Goal: Communication & Community: Answer question/provide support

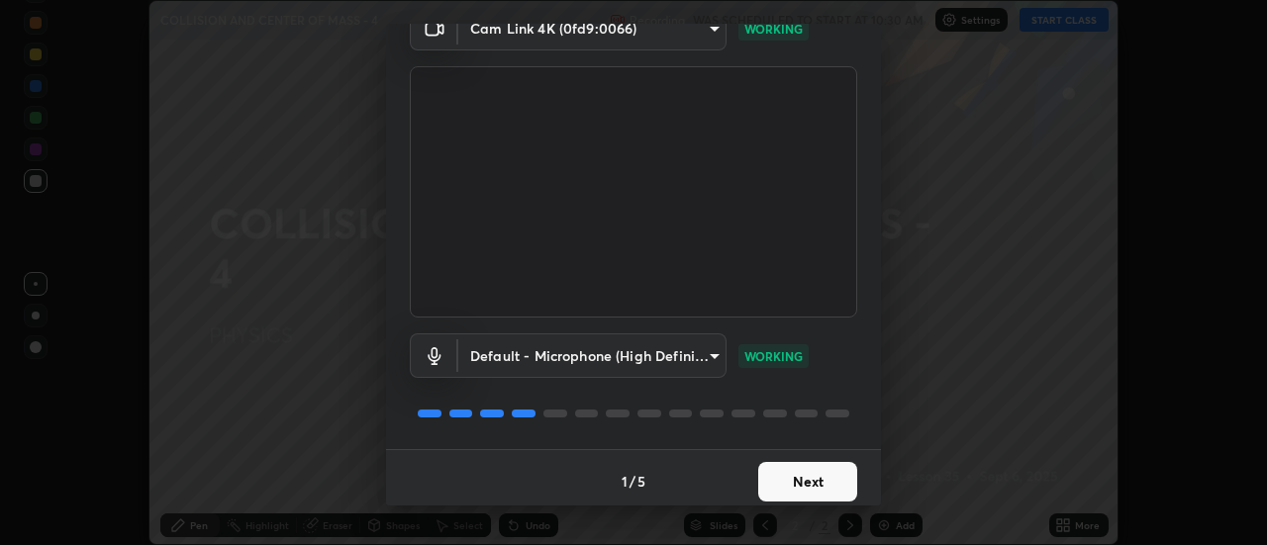
scroll to position [104, 0]
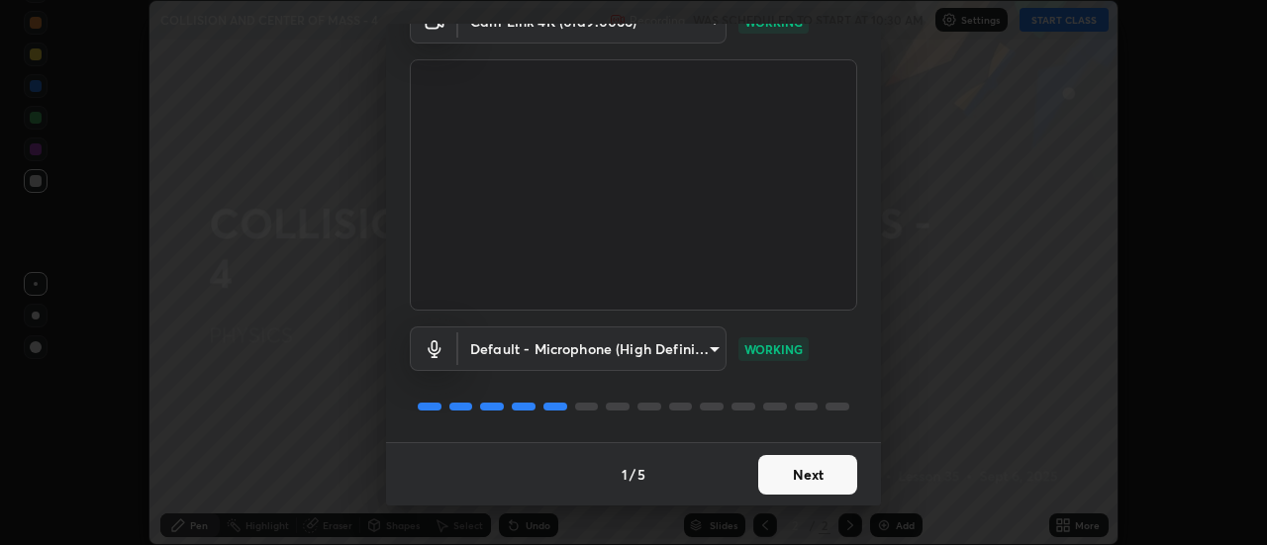
click at [805, 472] on button "Next" at bounding box center [807, 475] width 99 height 40
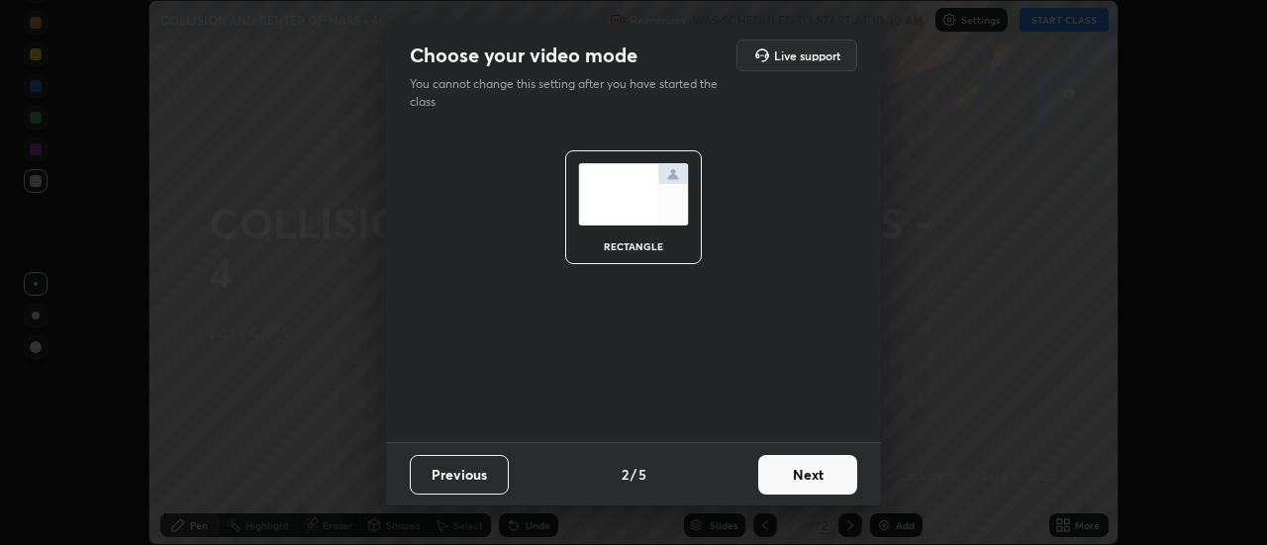
click at [813, 473] on button "Next" at bounding box center [807, 475] width 99 height 40
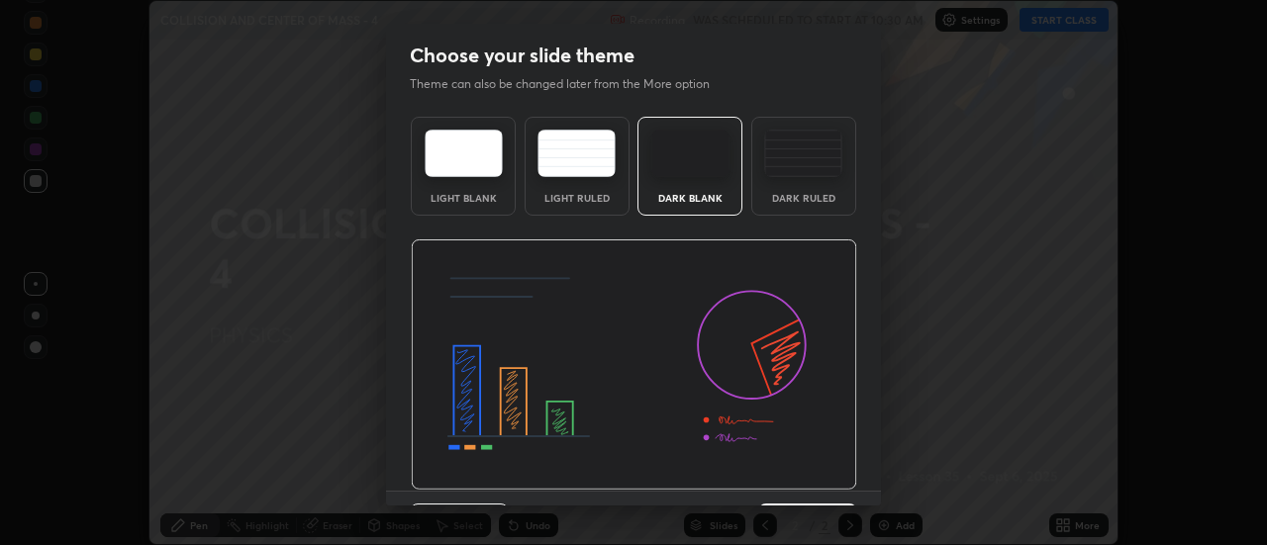
scroll to position [49, 0]
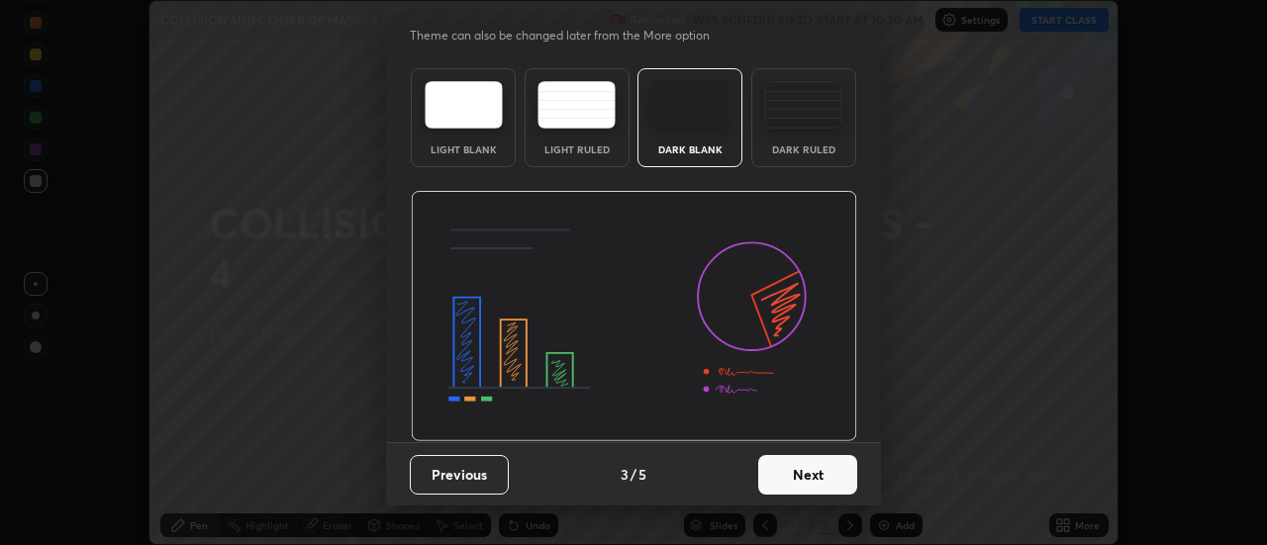
click at [803, 466] on button "Next" at bounding box center [807, 475] width 99 height 40
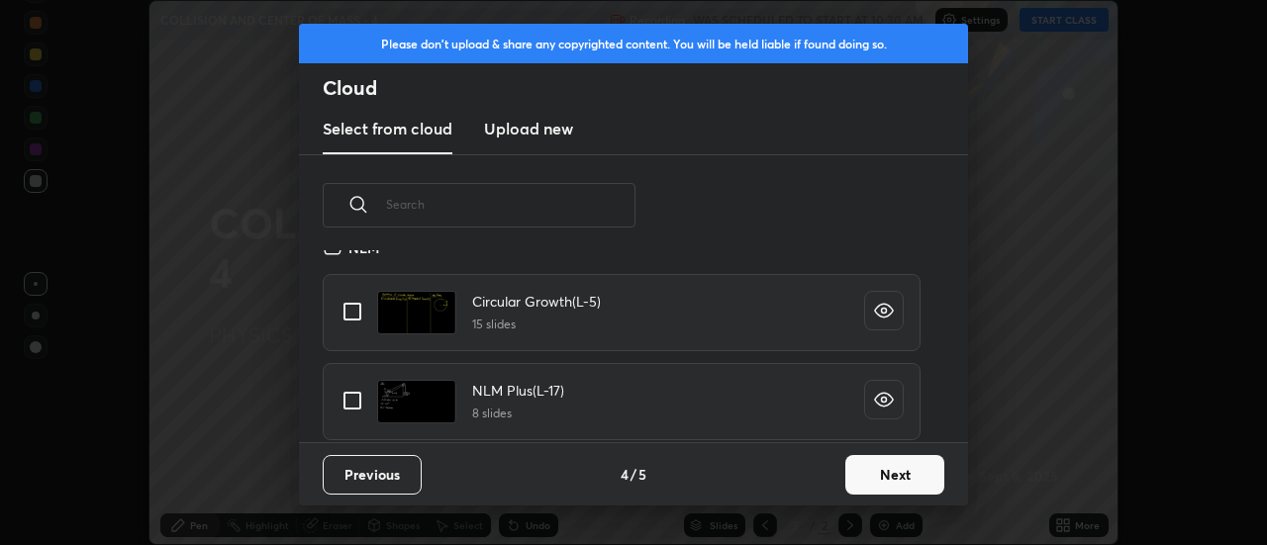
scroll to position [1135, 0]
click at [352, 394] on input "grid" at bounding box center [353, 397] width 42 height 42
checkbox input "true"
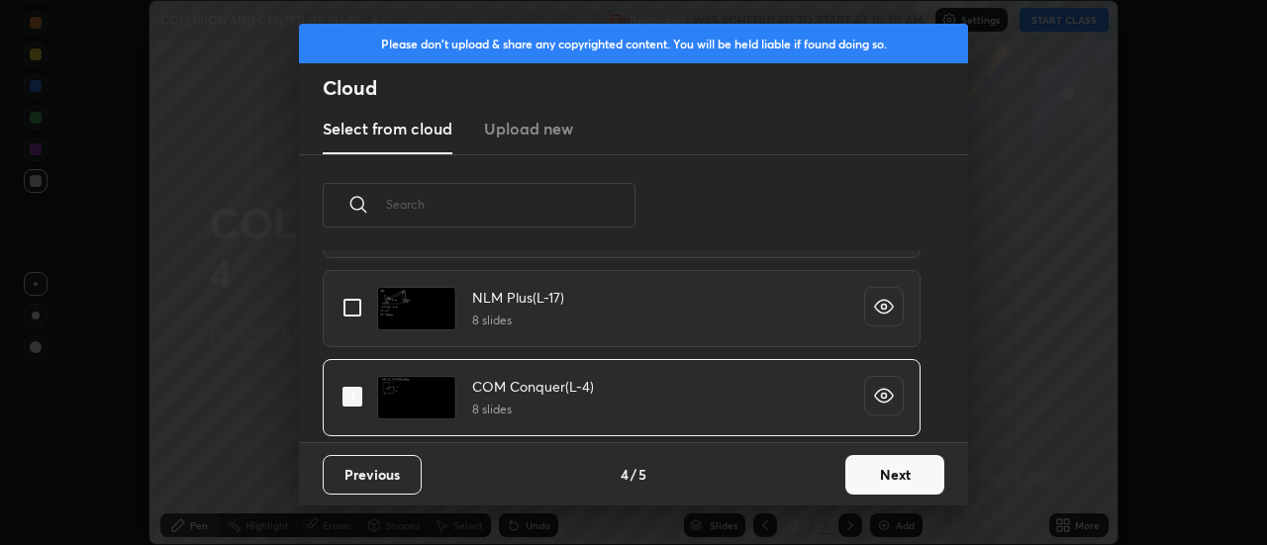
click at [870, 469] on button "Next" at bounding box center [894, 475] width 99 height 40
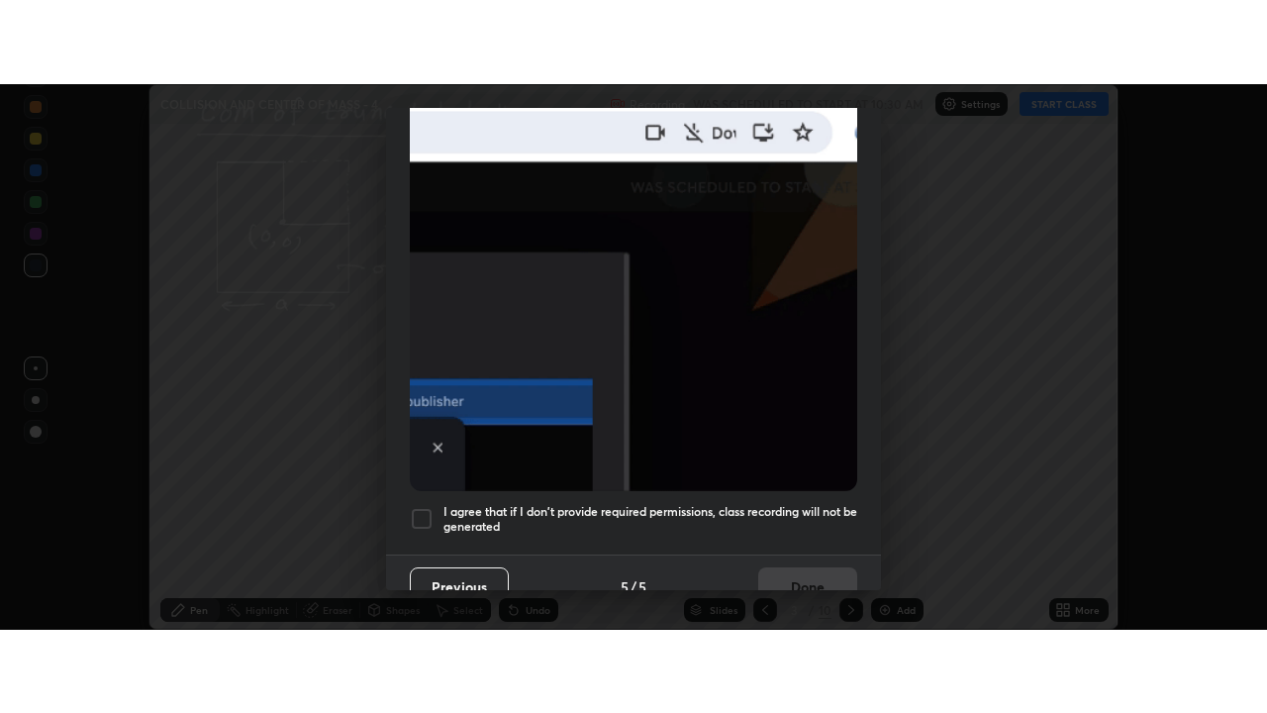
scroll to position [508, 0]
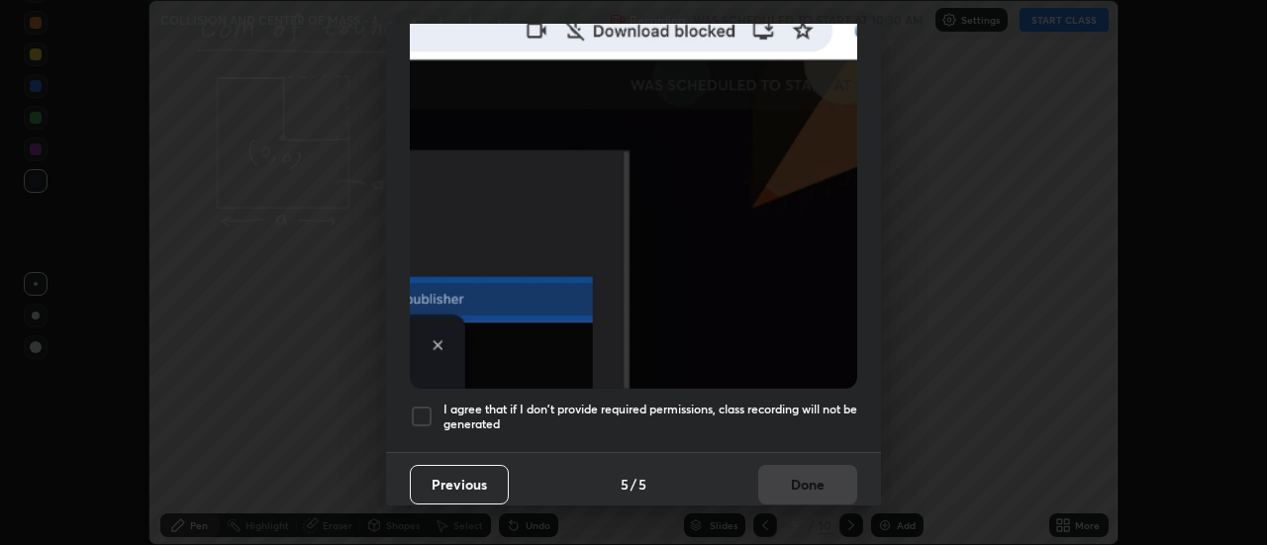
click at [426, 405] on div at bounding box center [422, 417] width 24 height 24
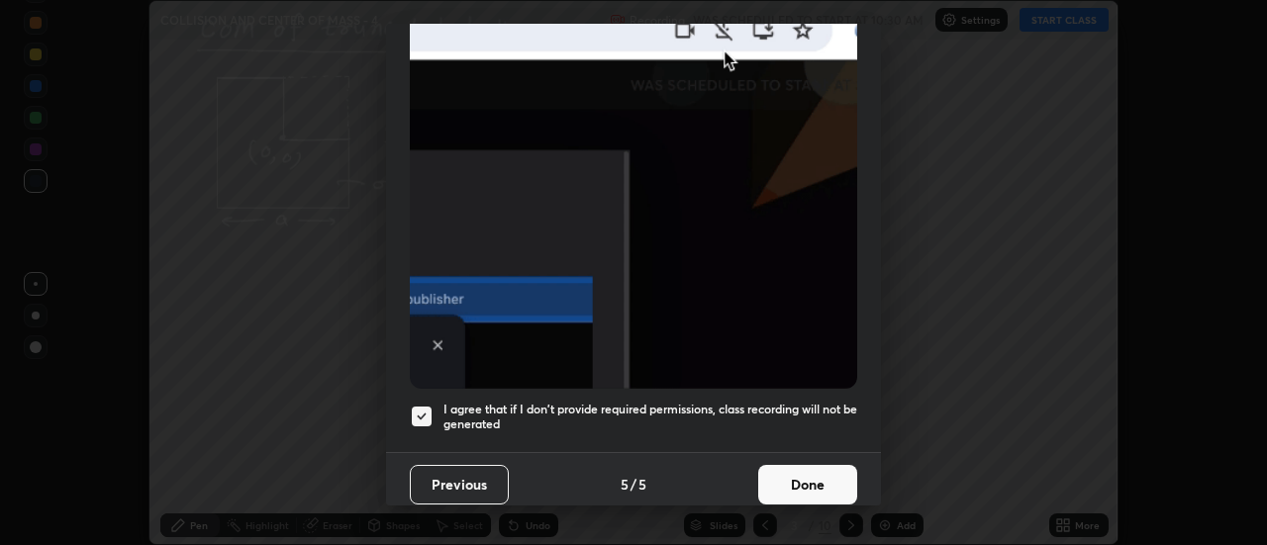
click at [789, 486] on button "Done" at bounding box center [807, 485] width 99 height 40
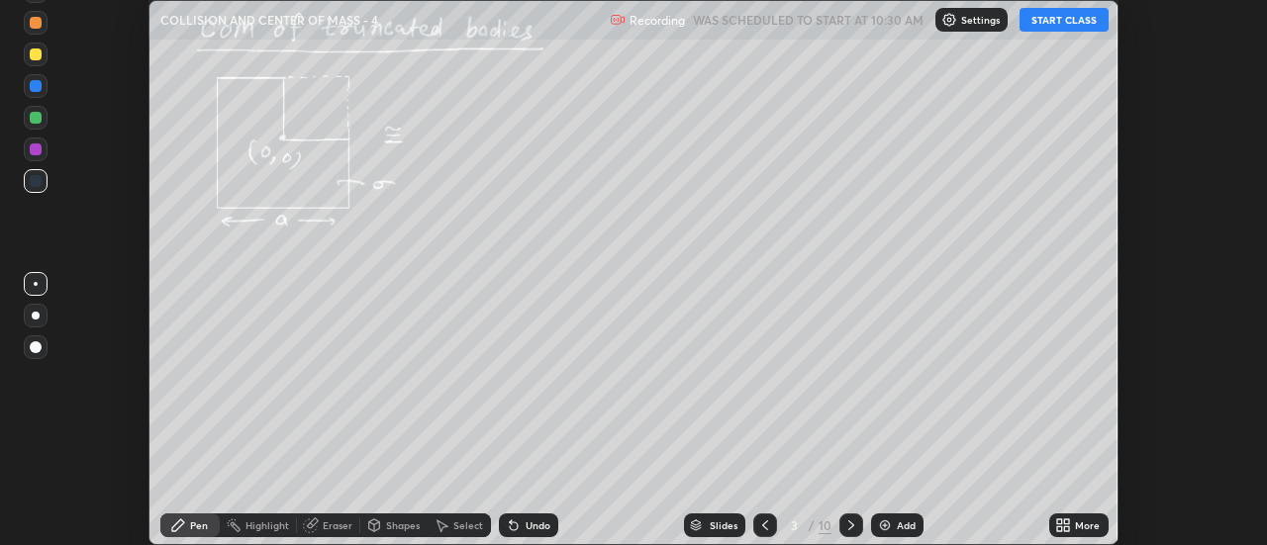
click at [1073, 19] on button "START CLASS" at bounding box center [1064, 20] width 89 height 24
click at [763, 526] on icon at bounding box center [765, 526] width 16 height 16
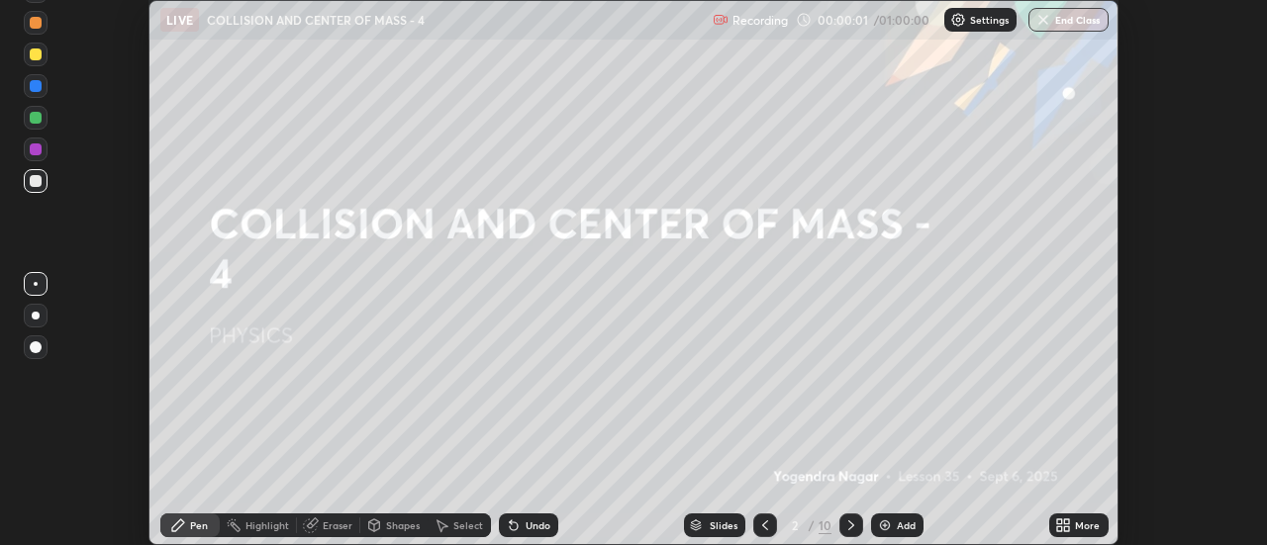
click at [1066, 525] on icon at bounding box center [1067, 522] width 5 height 5
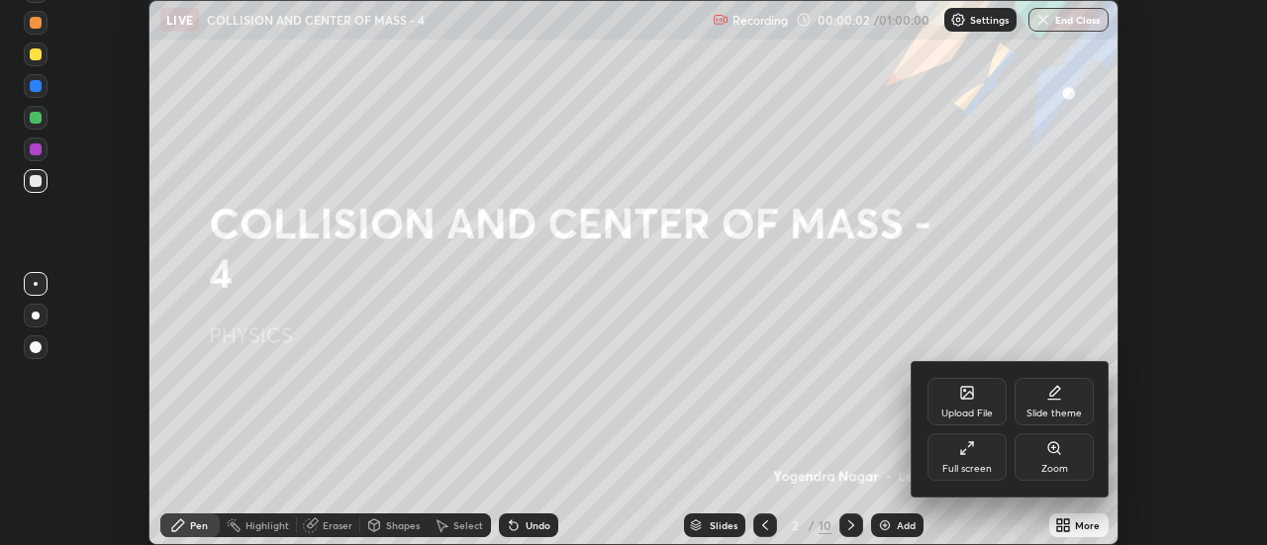
click at [1048, 457] on div "Zoom" at bounding box center [1054, 458] width 79 height 48
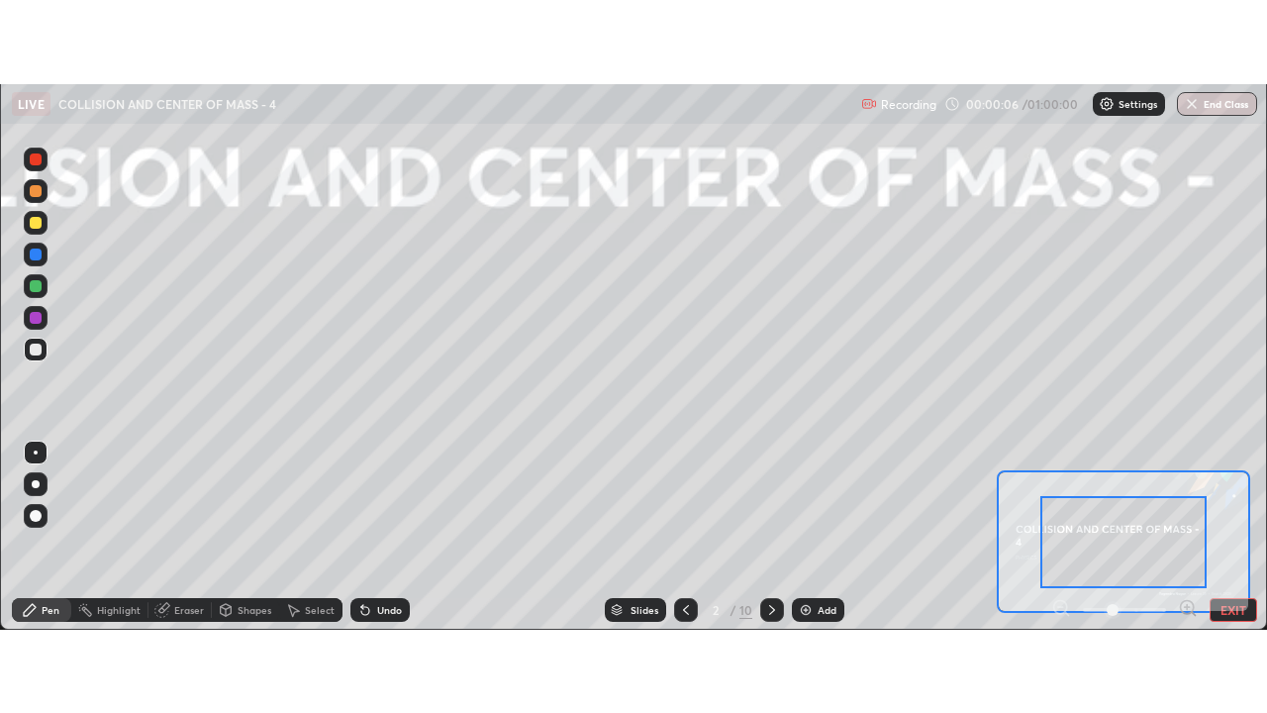
scroll to position [713, 1267]
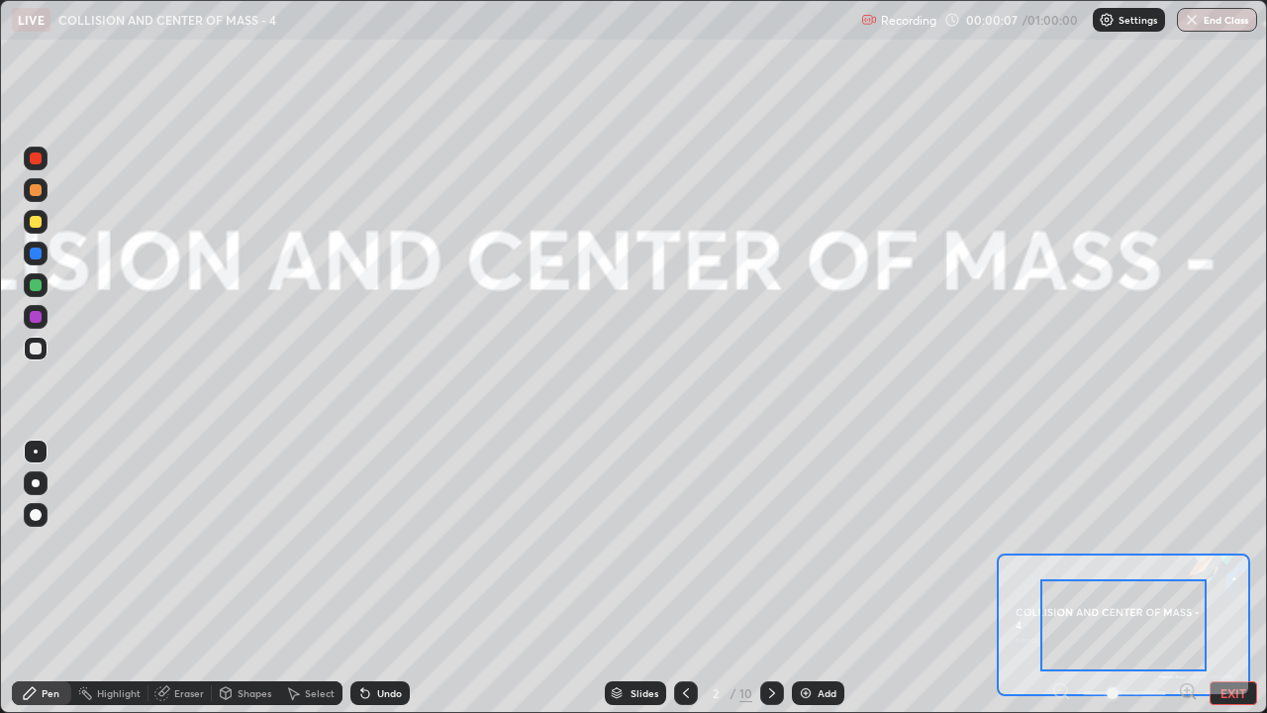
click at [818, 544] on div "Add" at bounding box center [818, 693] width 52 height 24
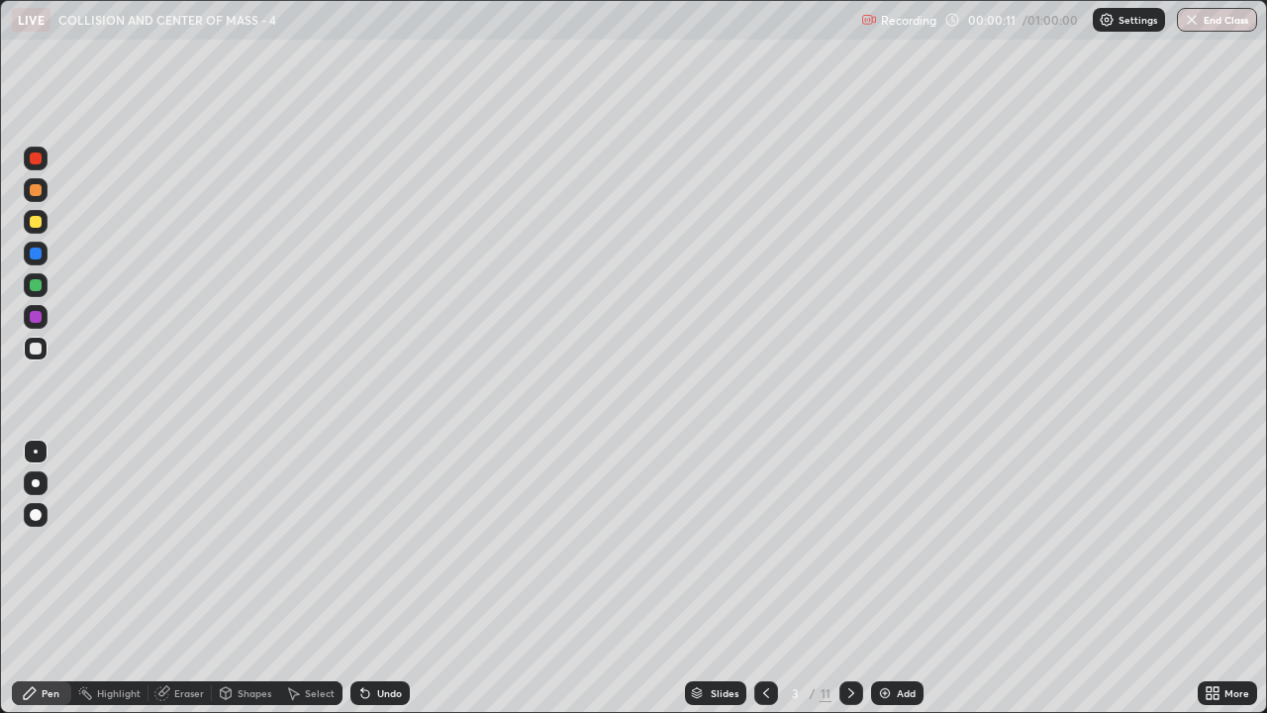
click at [36, 483] on div at bounding box center [36, 483] width 8 height 8
click at [891, 544] on div "Add" at bounding box center [897, 693] width 52 height 24
click at [39, 221] on div at bounding box center [36, 222] width 12 height 12
click at [38, 191] on div at bounding box center [36, 190] width 12 height 12
click at [39, 356] on div at bounding box center [36, 349] width 24 height 24
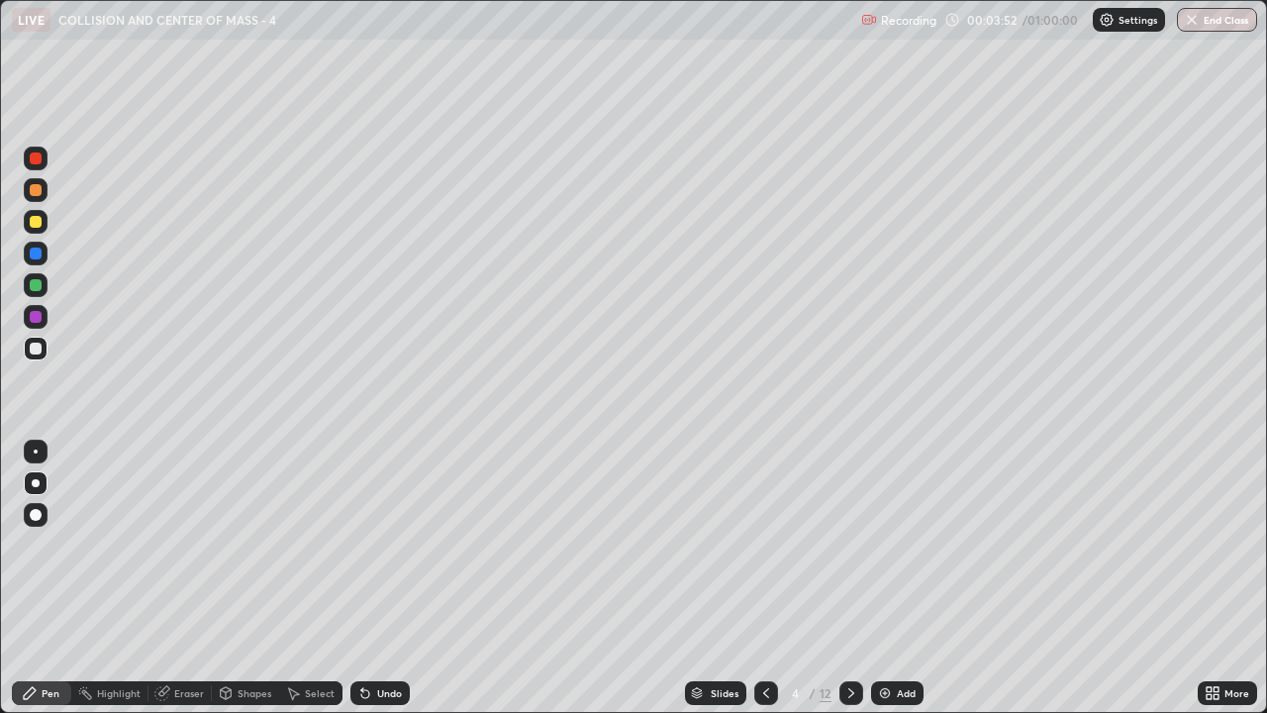
click at [45, 287] on div at bounding box center [36, 285] width 24 height 24
click at [896, 544] on div "Add" at bounding box center [897, 693] width 52 height 24
click at [43, 224] on div at bounding box center [36, 222] width 24 height 24
click at [37, 348] on div at bounding box center [36, 349] width 12 height 12
click at [903, 544] on div "Add" at bounding box center [906, 693] width 19 height 10
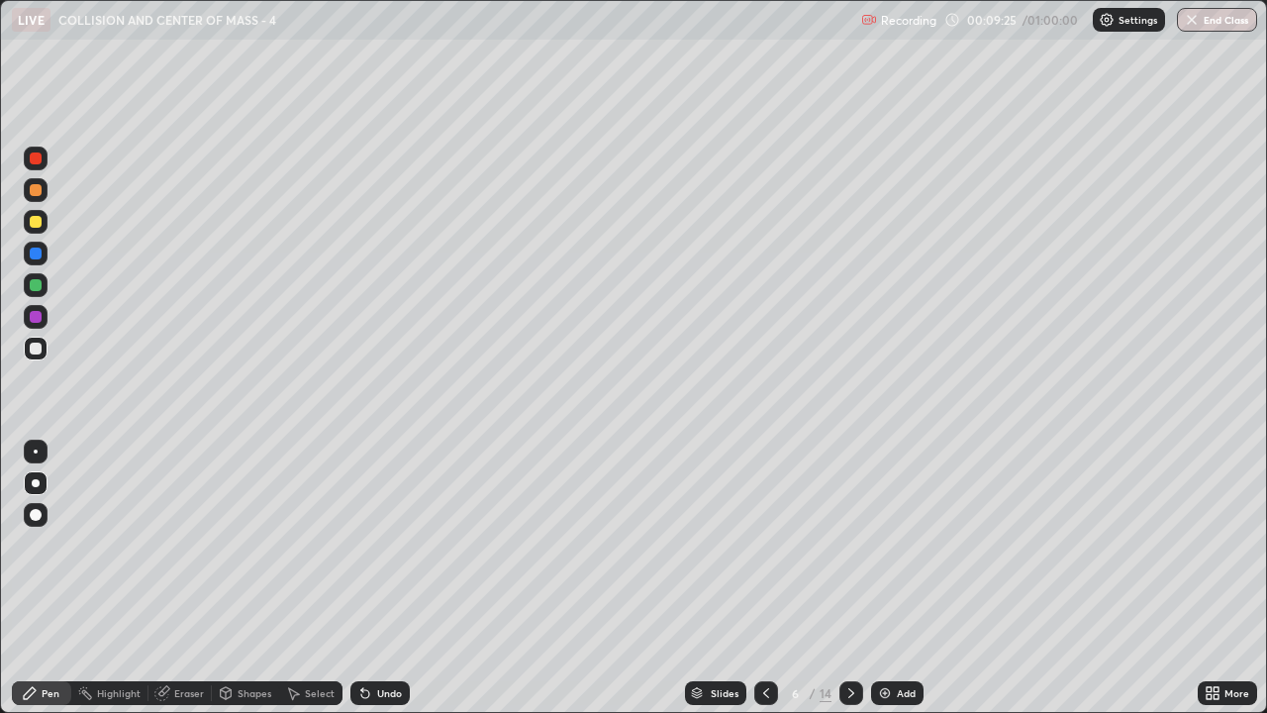
click at [41, 223] on div at bounding box center [36, 222] width 12 height 12
click at [40, 347] on div at bounding box center [36, 349] width 12 height 12
click at [188, 544] on div "Eraser" at bounding box center [189, 693] width 30 height 10
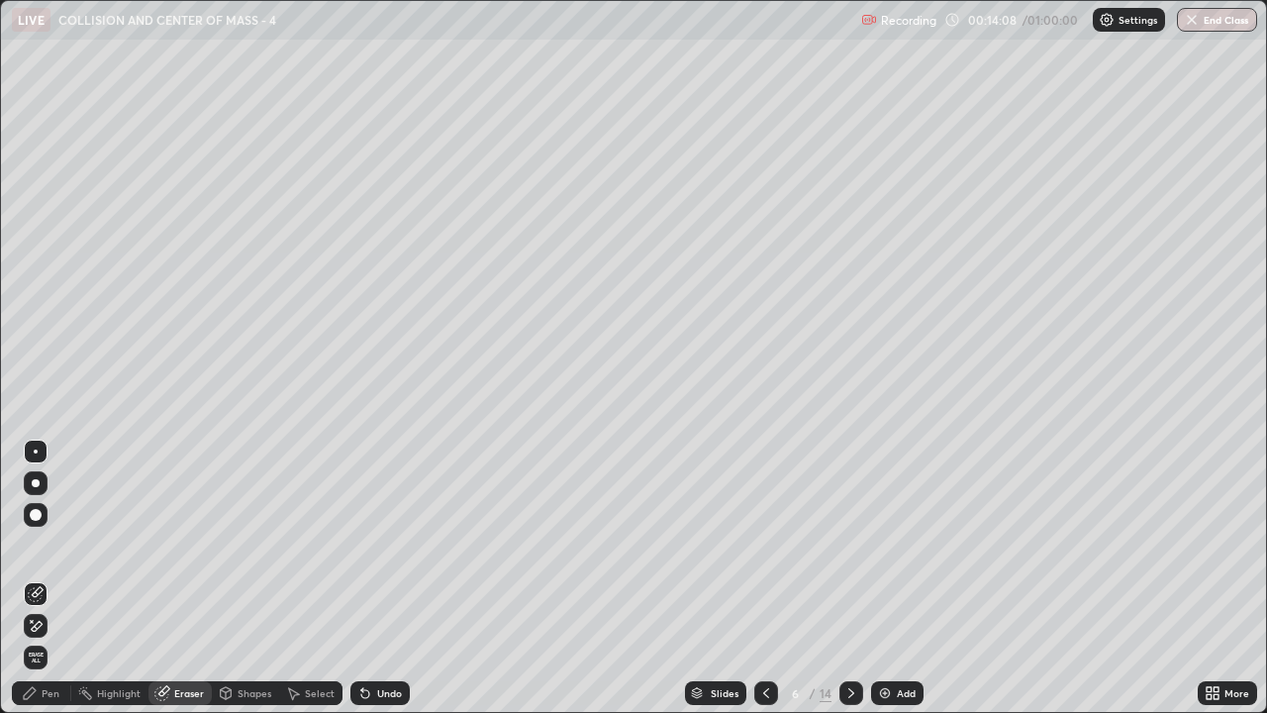
click at [41, 544] on icon at bounding box center [37, 626] width 11 height 10
click at [49, 544] on div "Pen" at bounding box center [51, 693] width 18 height 10
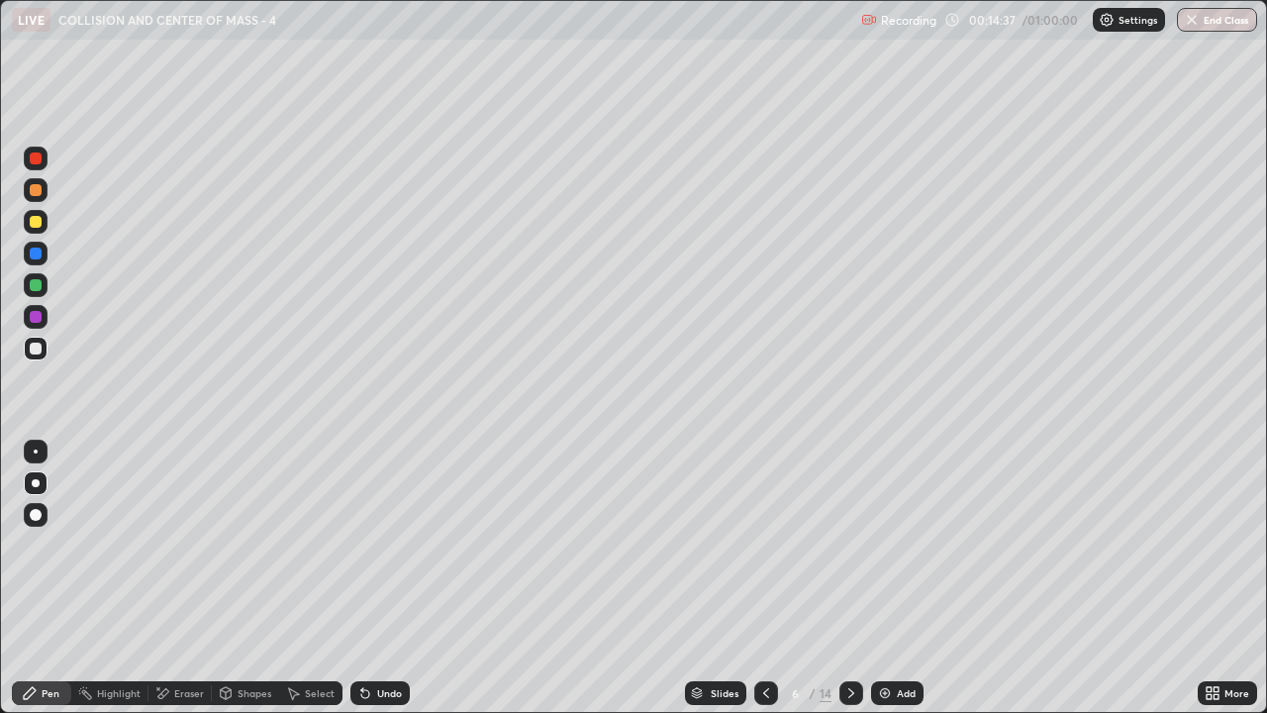
click at [849, 544] on icon at bounding box center [851, 693] width 16 height 16
click at [36, 223] on div at bounding box center [36, 222] width 12 height 12
click at [381, 544] on div "Undo" at bounding box center [379, 693] width 59 height 24
click at [383, 544] on div "Undo" at bounding box center [379, 693] width 59 height 24
click at [764, 544] on icon at bounding box center [766, 693] width 16 height 16
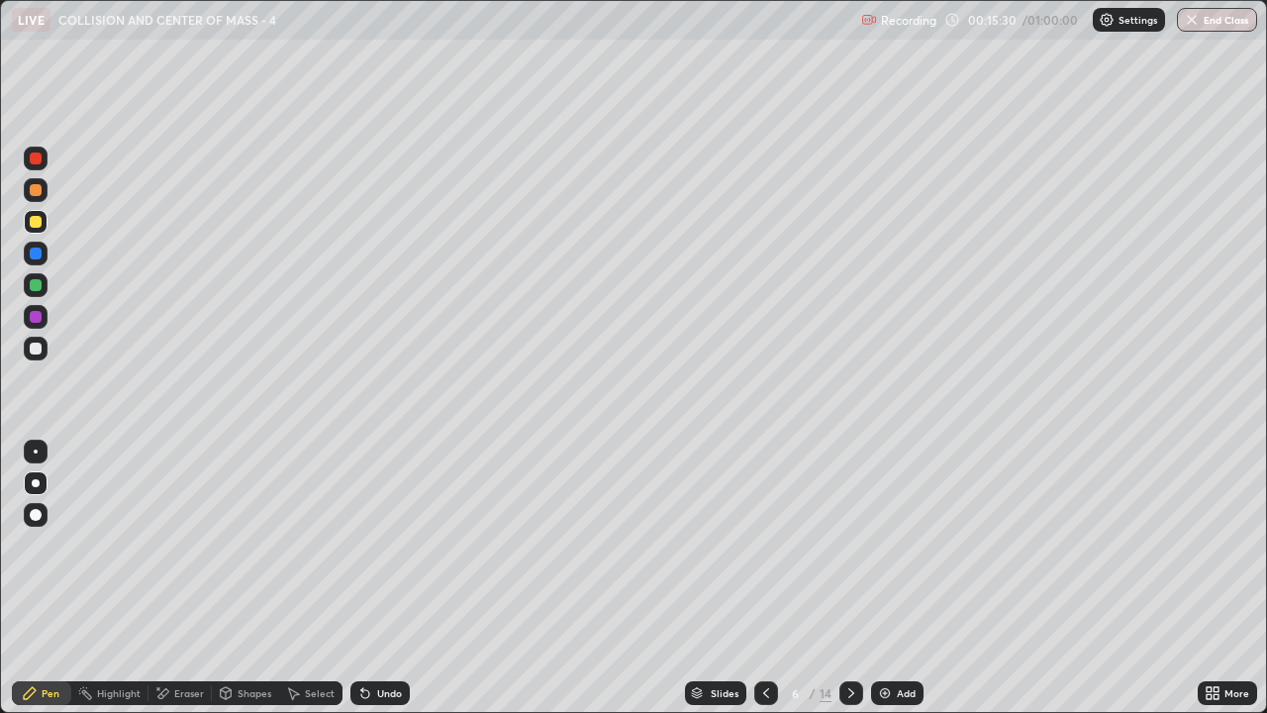
click at [849, 544] on icon at bounding box center [851, 693] width 16 height 16
click at [303, 544] on div "Select" at bounding box center [310, 693] width 63 height 24
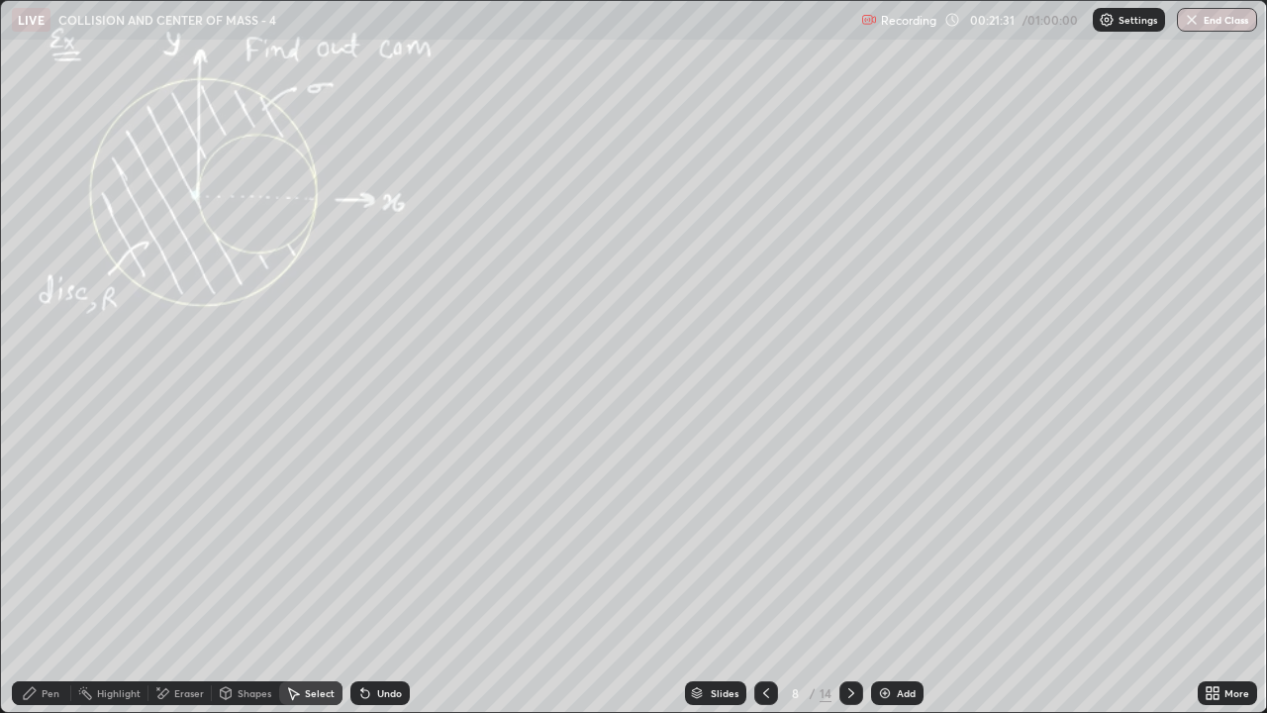
click at [57, 544] on div "Pen" at bounding box center [41, 693] width 59 height 24
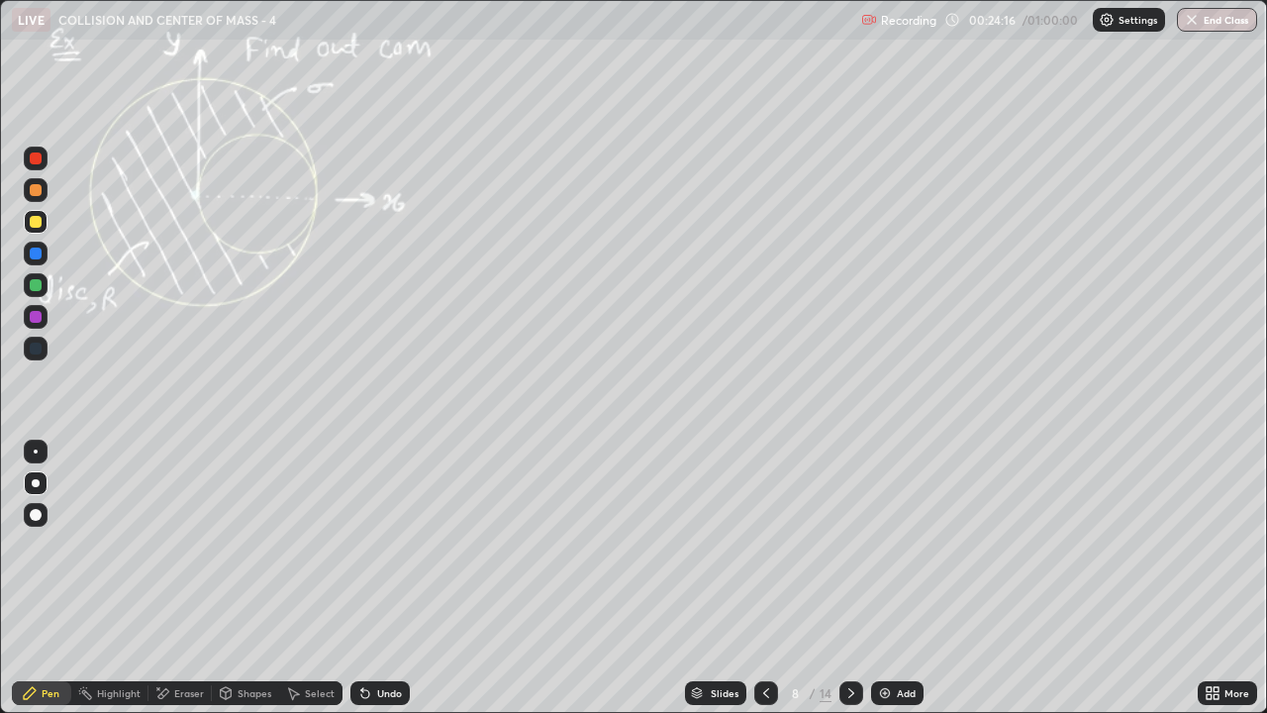
click at [33, 192] on div at bounding box center [36, 190] width 12 height 12
click at [134, 544] on div "Highlight" at bounding box center [109, 693] width 77 height 24
click at [37, 544] on icon at bounding box center [36, 626] width 16 height 16
click at [388, 544] on div "Undo" at bounding box center [379, 693] width 59 height 24
click at [391, 544] on div "Undo" at bounding box center [389, 693] width 25 height 10
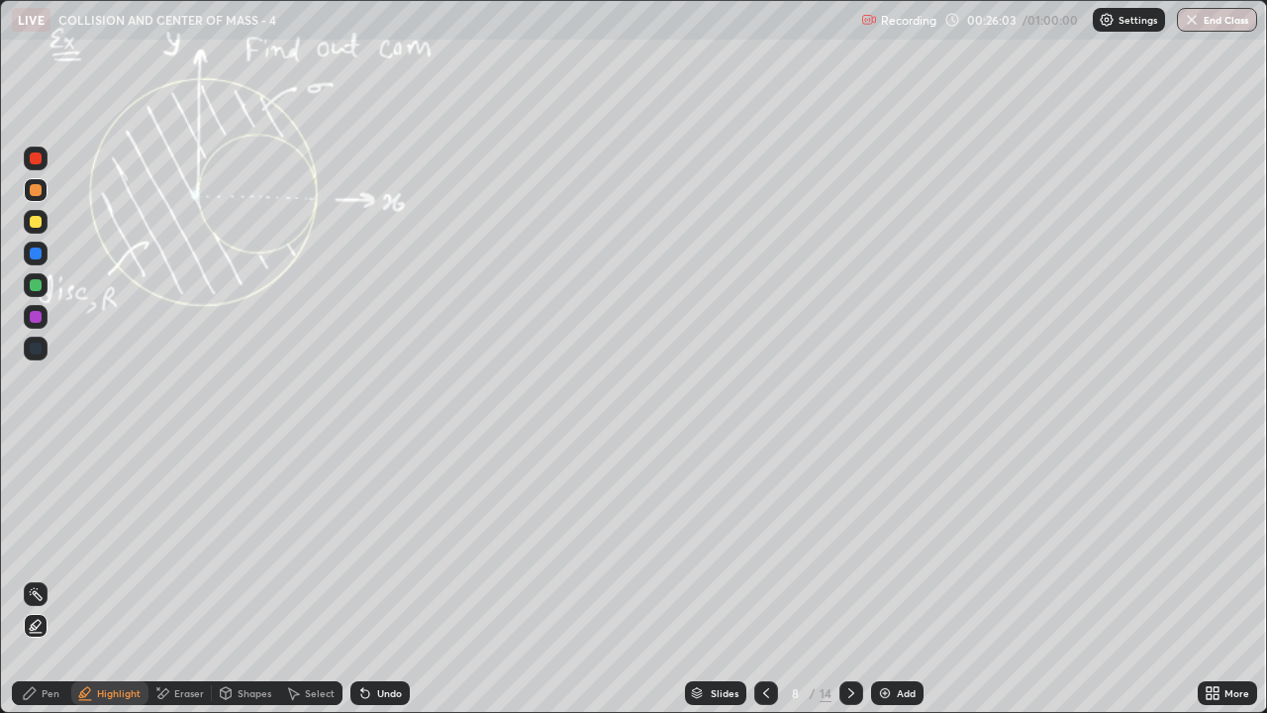
click at [46, 544] on div "Pen" at bounding box center [51, 693] width 18 height 10
click at [851, 544] on icon at bounding box center [851, 693] width 16 height 16
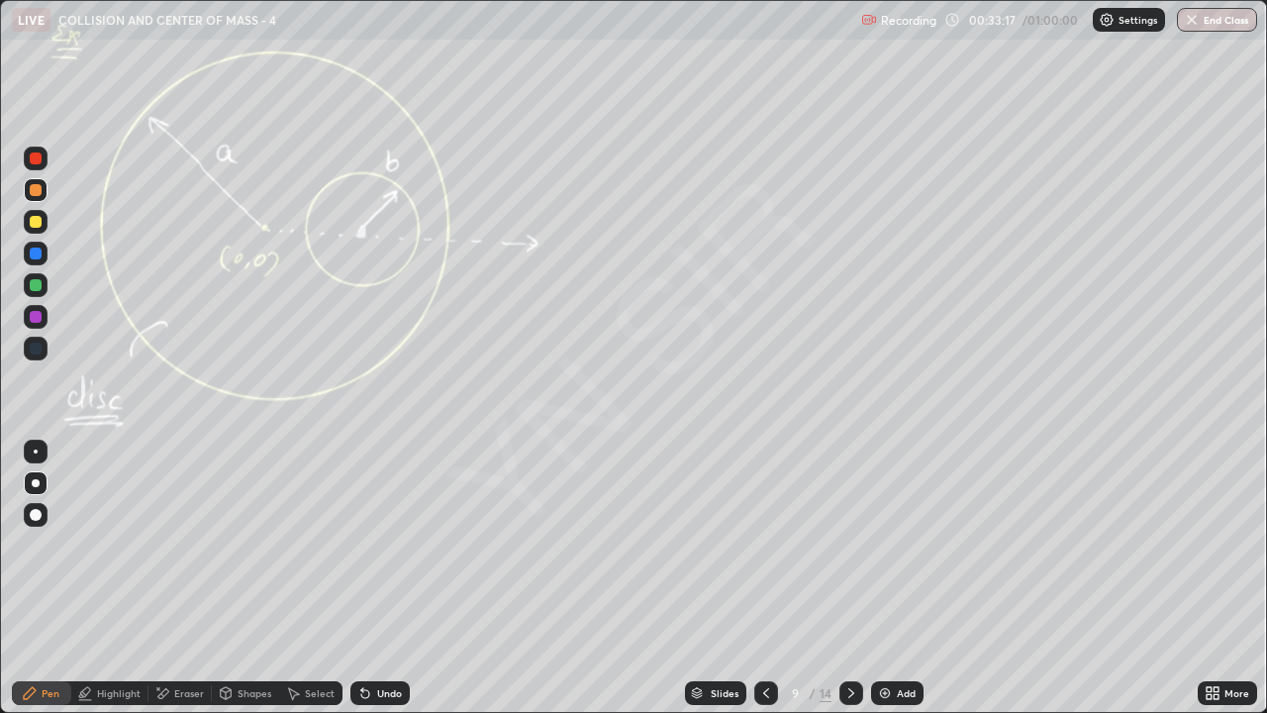
click at [197, 544] on div "Eraser" at bounding box center [189, 693] width 30 height 10
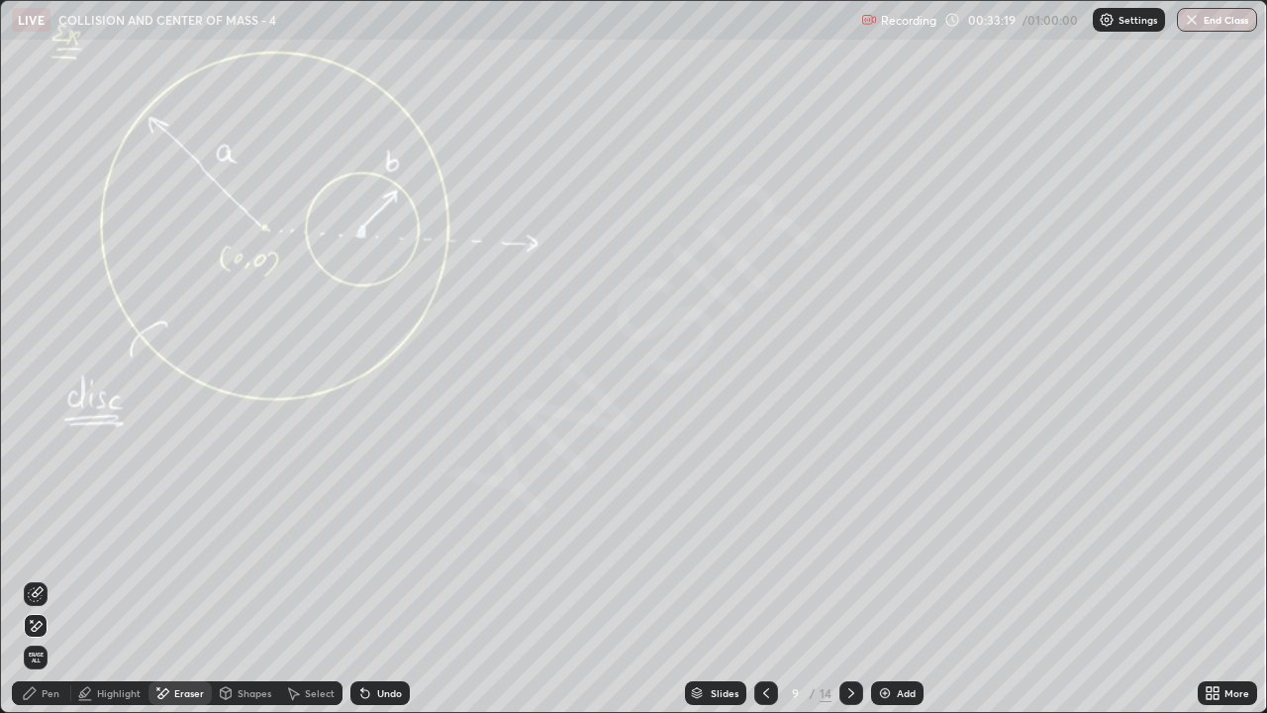
click at [56, 544] on div "Pen" at bounding box center [41, 693] width 59 height 24
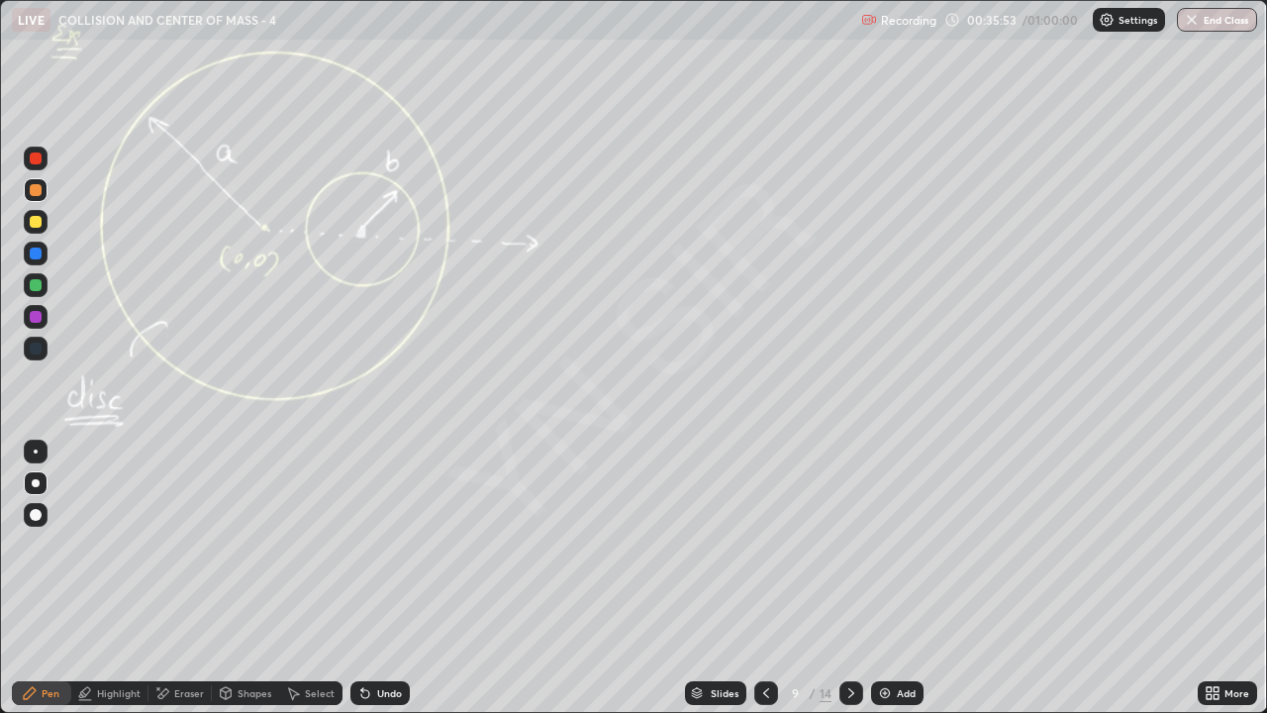
click at [849, 544] on icon at bounding box center [851, 693] width 16 height 16
click at [322, 544] on div "Select" at bounding box center [320, 693] width 30 height 10
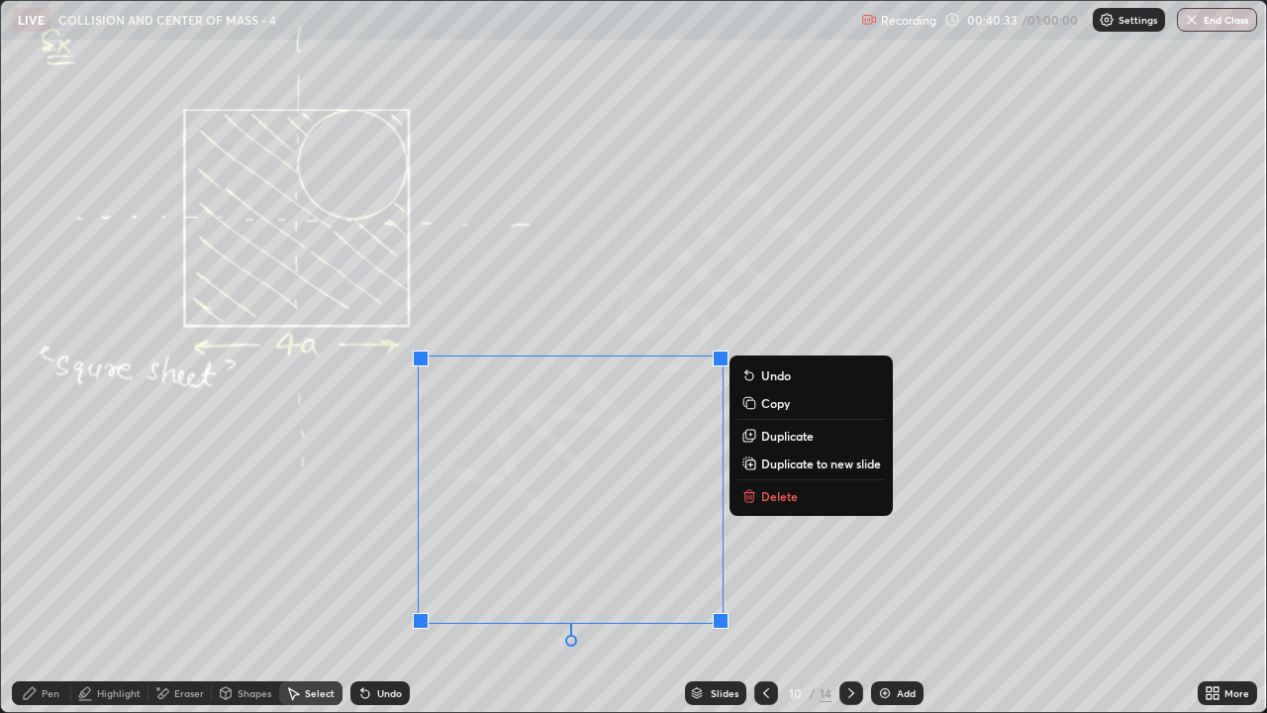
click at [782, 494] on p "Delete" at bounding box center [779, 496] width 37 height 16
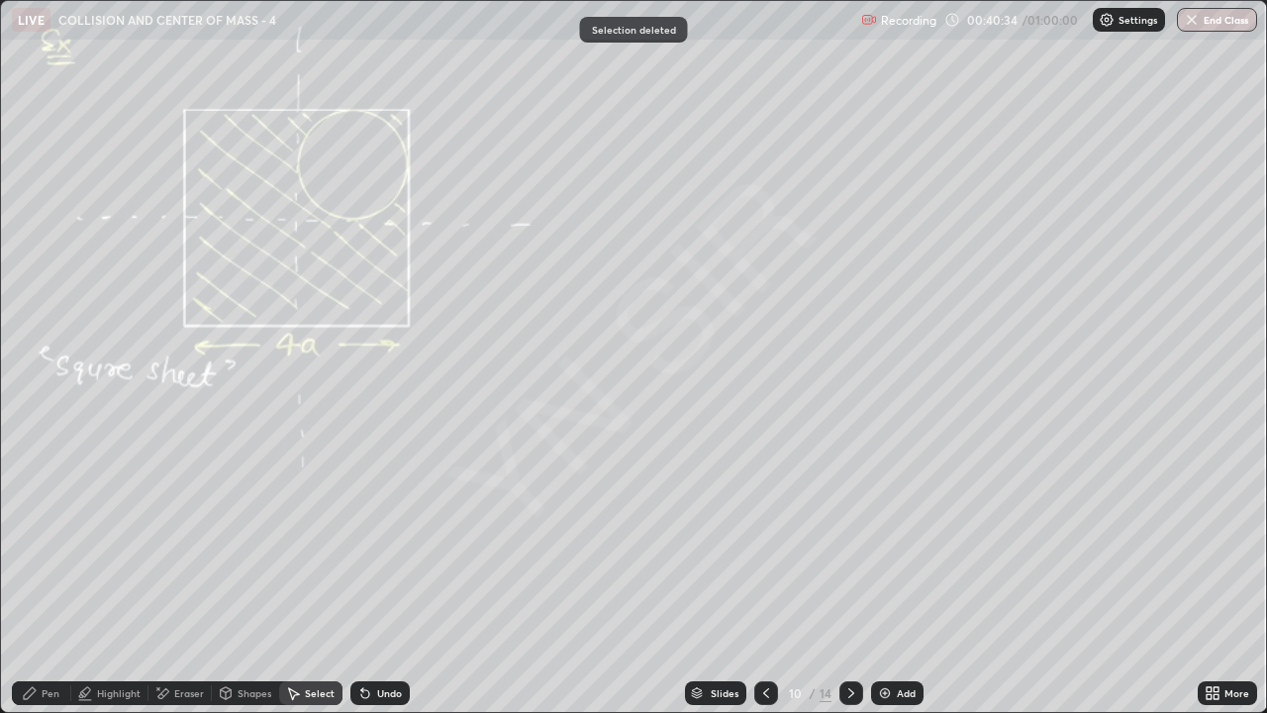
click at [56, 544] on div "Pen" at bounding box center [51, 693] width 18 height 10
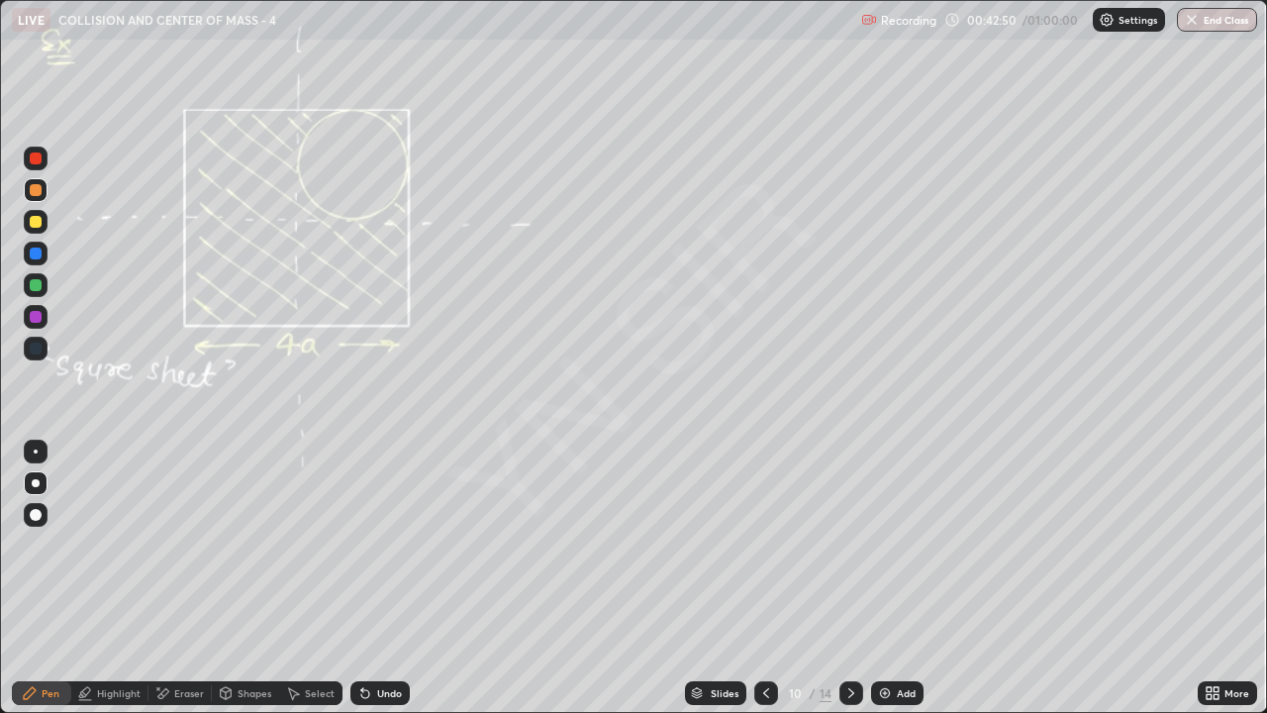
click at [897, 544] on div "Add" at bounding box center [906, 693] width 19 height 10
click at [254, 544] on div "Shapes" at bounding box center [255, 693] width 34 height 10
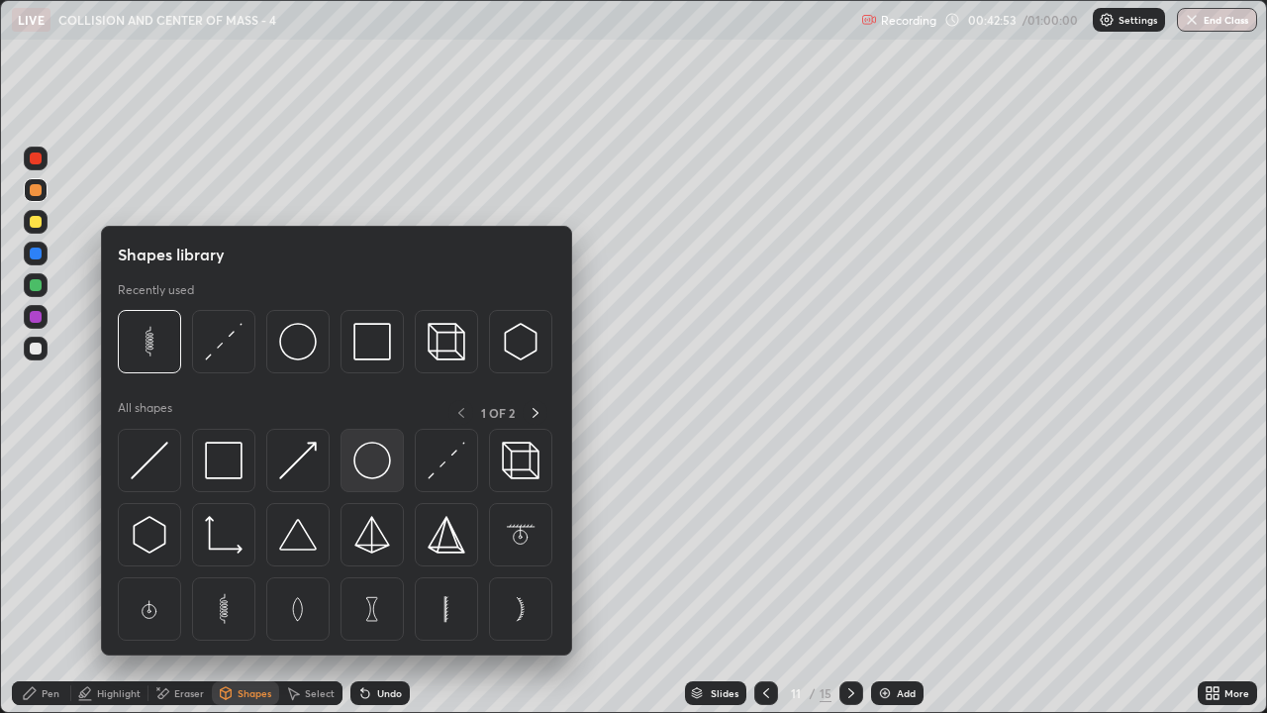
click at [376, 459] on img at bounding box center [372, 461] width 38 height 38
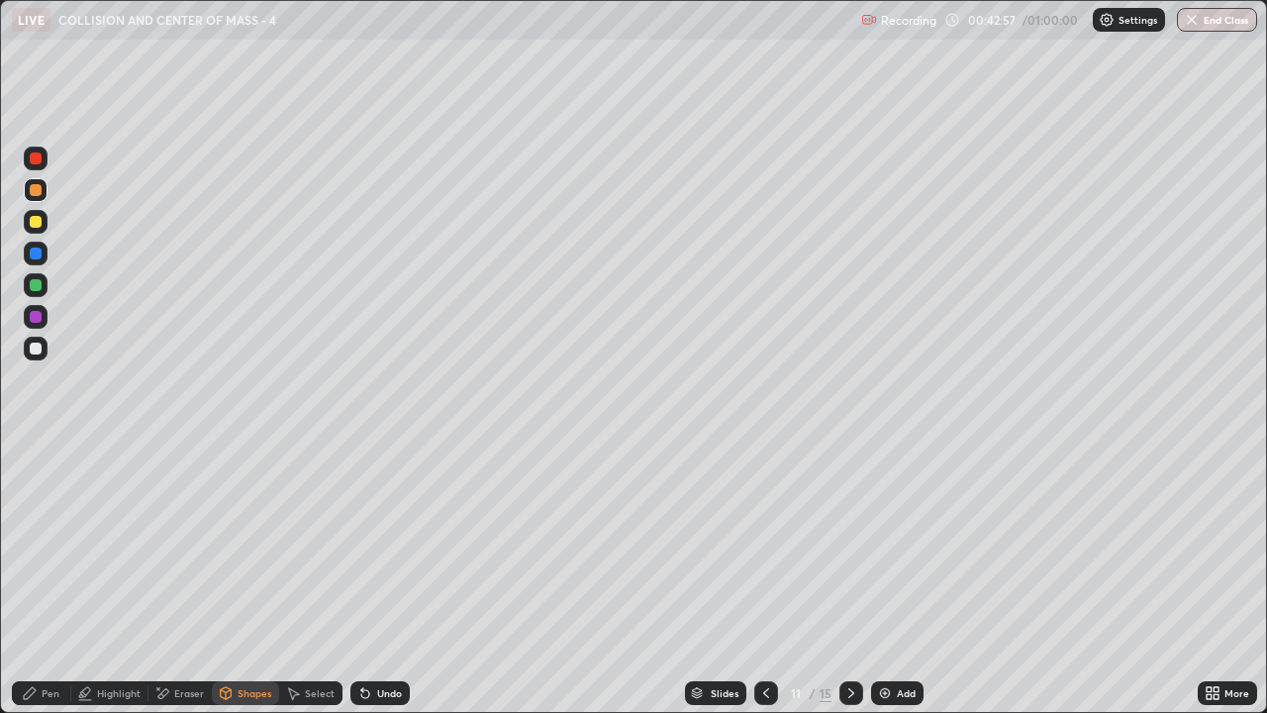
click at [54, 544] on div "Pen" at bounding box center [51, 693] width 18 height 10
click at [388, 544] on div "Undo" at bounding box center [389, 693] width 25 height 10
click at [386, 544] on div "Undo" at bounding box center [389, 693] width 25 height 10
click at [255, 544] on div "Shapes" at bounding box center [255, 693] width 34 height 10
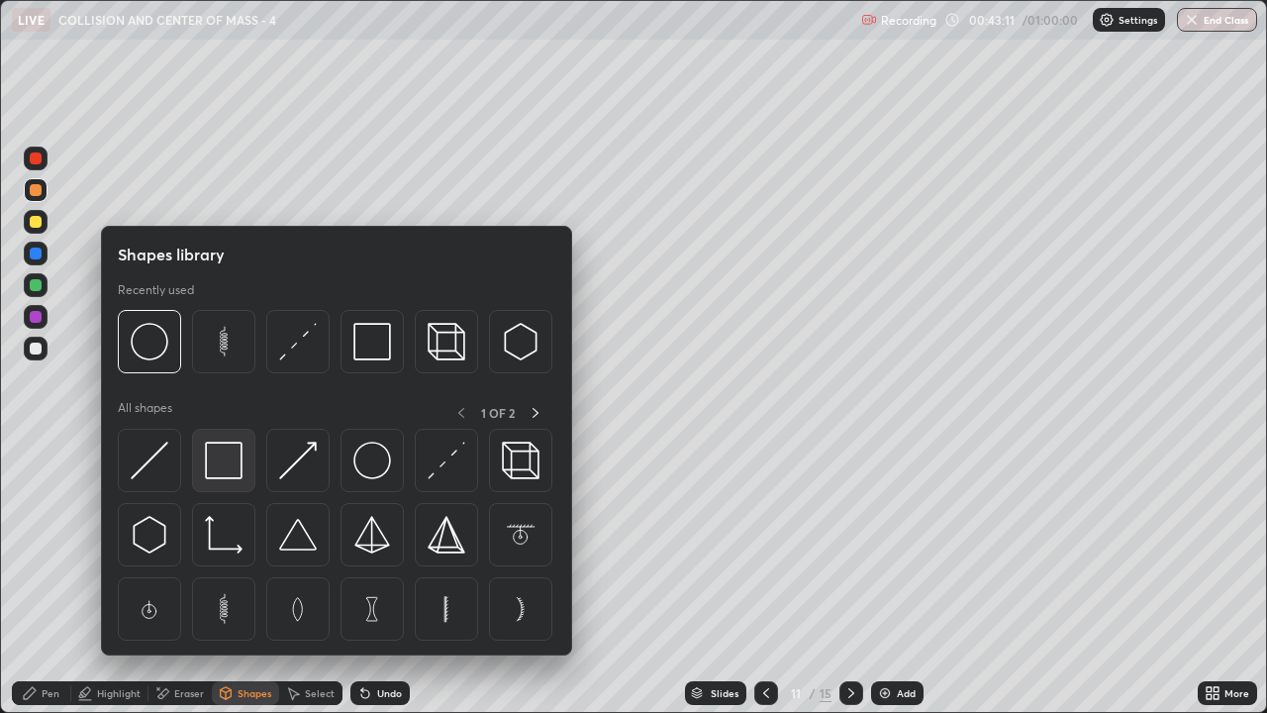
click at [235, 464] on img at bounding box center [224, 461] width 38 height 38
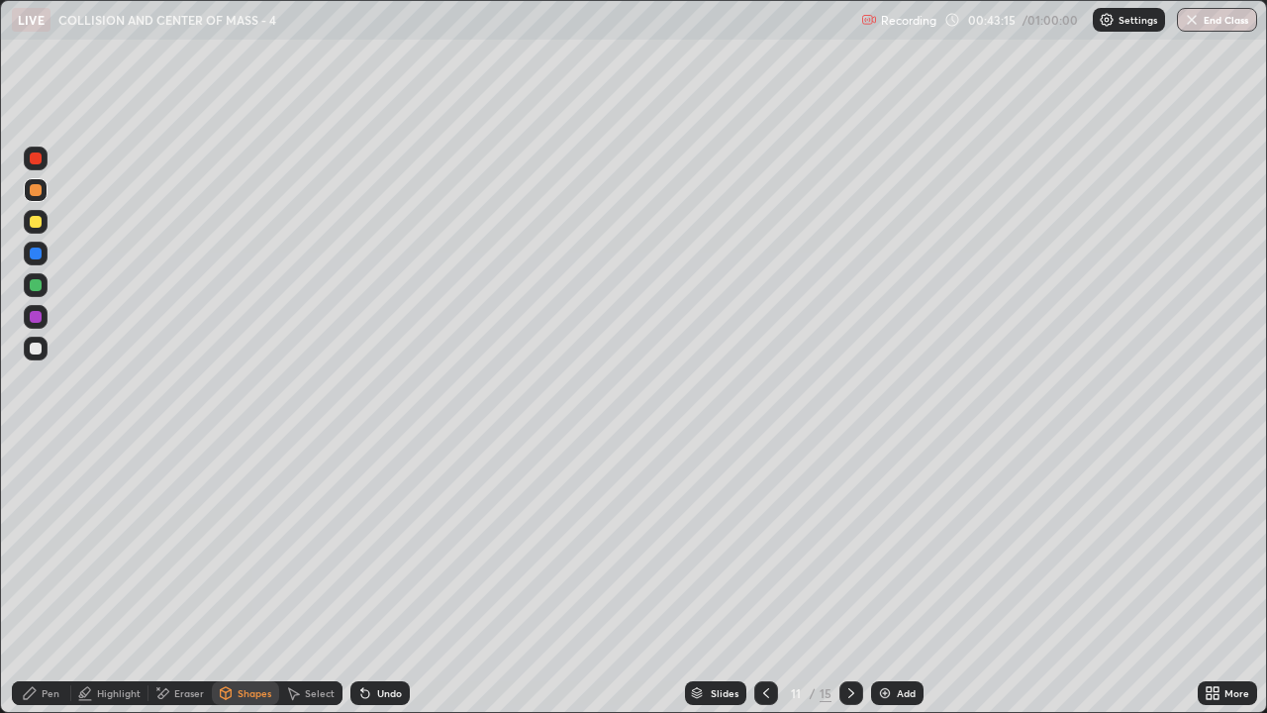
click at [320, 544] on div "Select" at bounding box center [320, 693] width 30 height 10
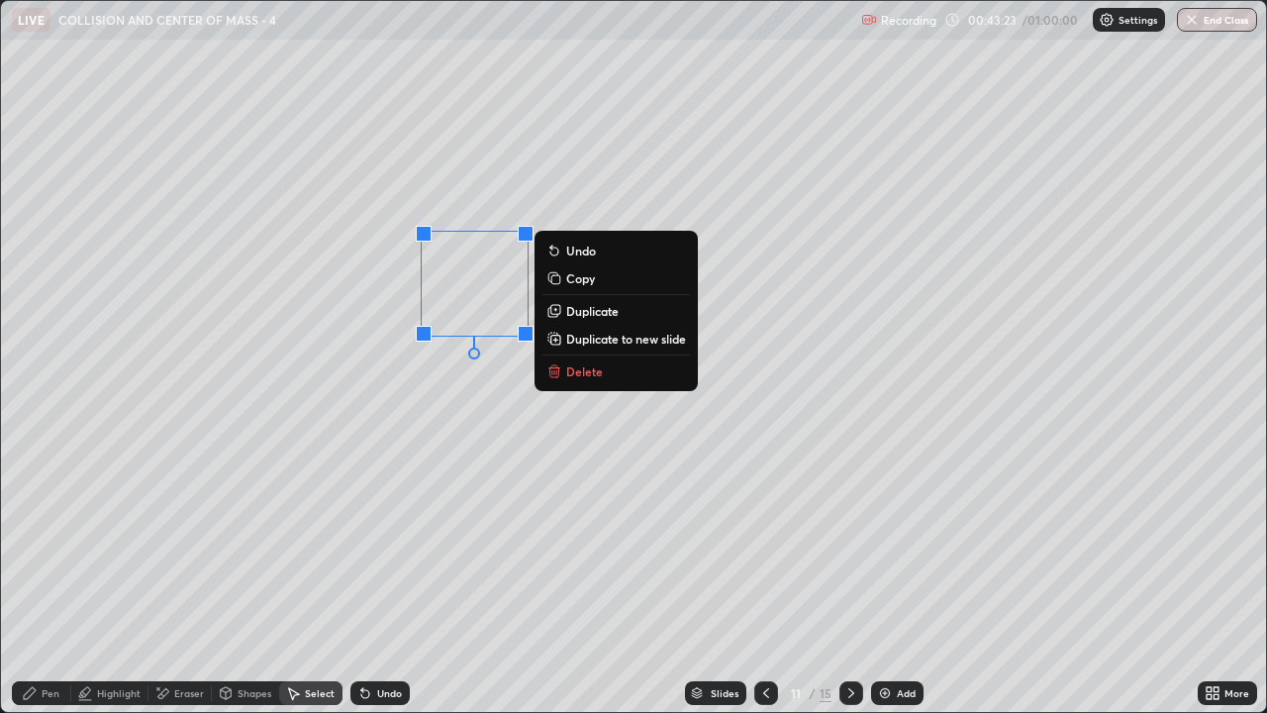
click at [48, 544] on div "Pen" at bounding box center [51, 693] width 18 height 10
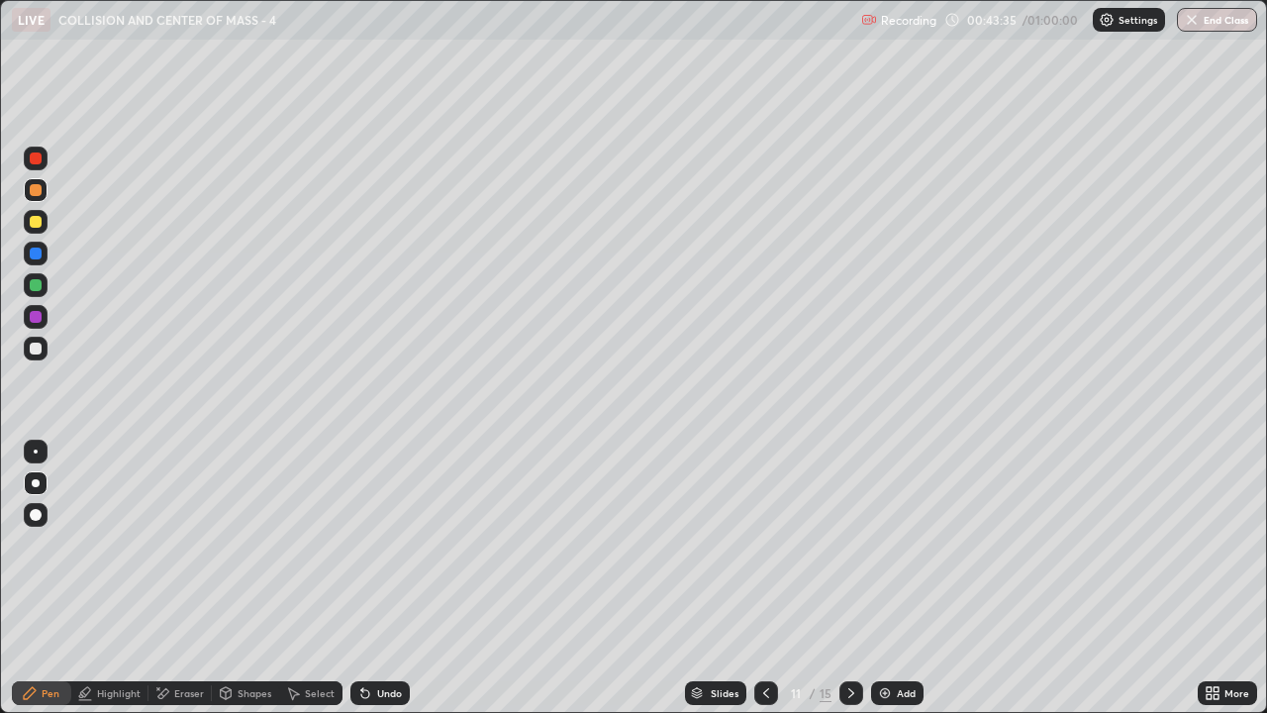
click at [46, 353] on div at bounding box center [36, 349] width 24 height 24
click at [849, 544] on icon at bounding box center [851, 693] width 16 height 16
click at [767, 544] on icon at bounding box center [766, 693] width 16 height 16
click at [848, 544] on icon at bounding box center [851, 693] width 6 height 10
click at [41, 222] on div at bounding box center [36, 222] width 12 height 12
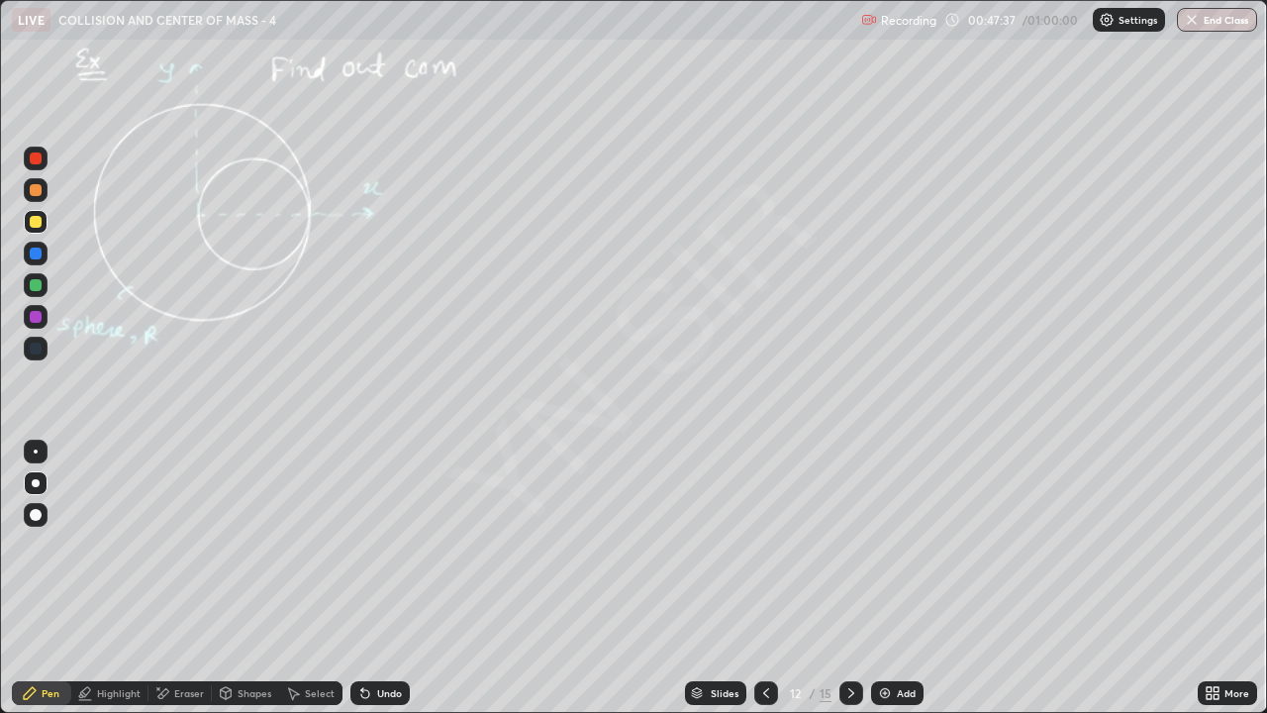
click at [394, 544] on div "Undo" at bounding box center [389, 693] width 25 height 10
click at [394, 544] on div "Undo" at bounding box center [379, 693] width 59 height 24
click at [389, 544] on div "Undo" at bounding box center [379, 693] width 59 height 24
click at [884, 544] on img at bounding box center [885, 693] width 16 height 16
click at [387, 544] on div "Undo" at bounding box center [389, 693] width 25 height 10
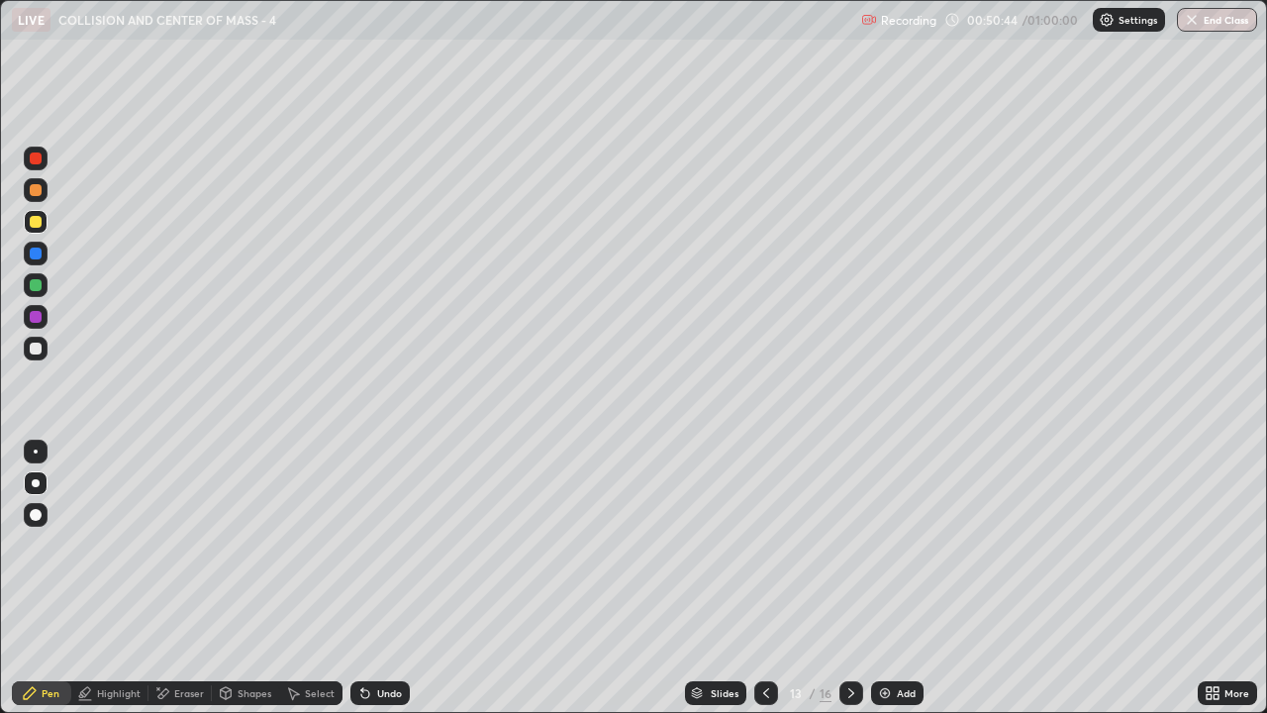
click at [389, 544] on div "Undo" at bounding box center [379, 693] width 59 height 24
click at [379, 544] on div "Undo" at bounding box center [379, 693] width 59 height 24
click at [852, 544] on icon at bounding box center [851, 693] width 16 height 16
click at [397, 544] on div "Undo" at bounding box center [379, 693] width 59 height 24
click at [1223, 16] on button "End Class" at bounding box center [1218, 20] width 78 height 24
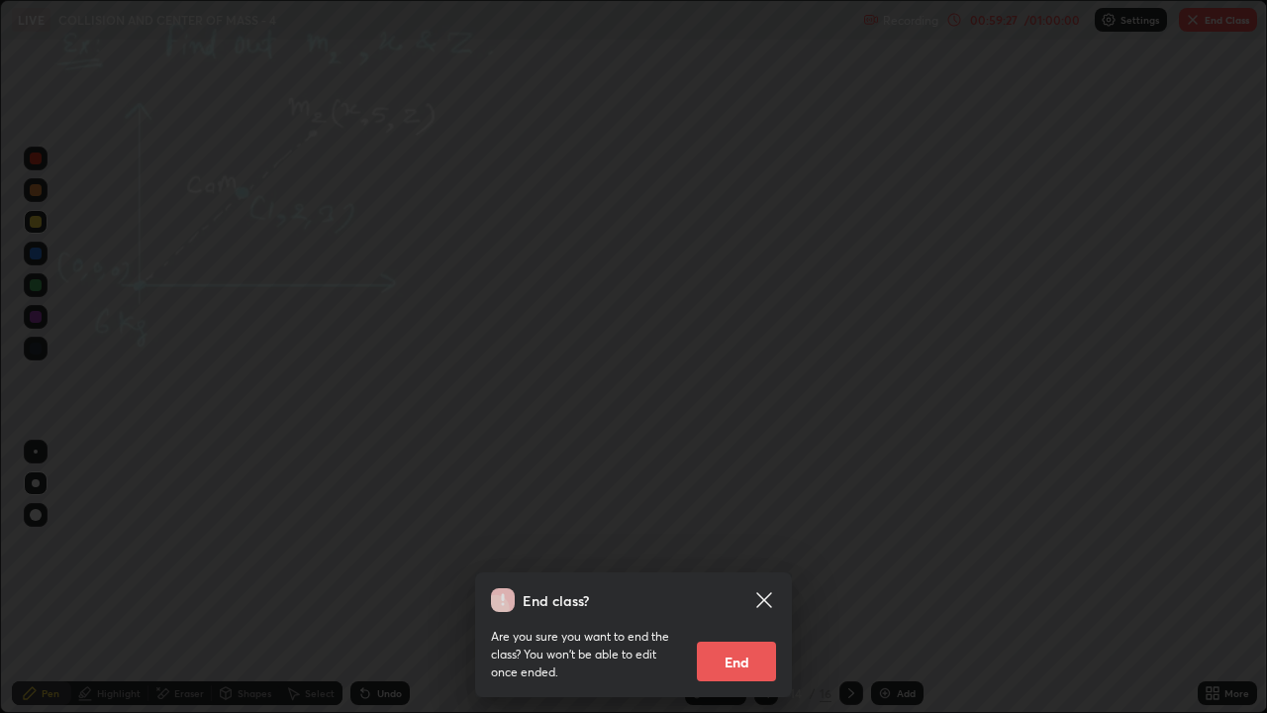
click at [751, 544] on button "End" at bounding box center [736, 661] width 79 height 40
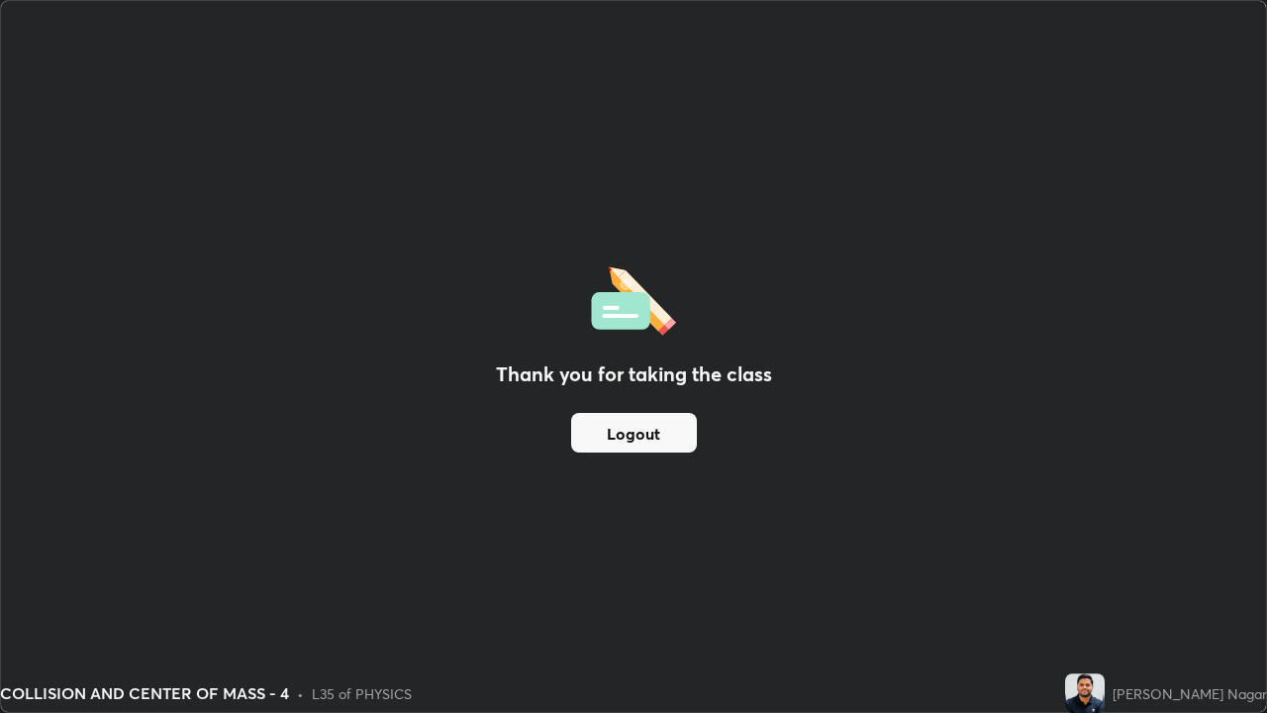
click at [657, 433] on button "Logout" at bounding box center [634, 433] width 126 height 40
click at [655, 437] on button "Logout" at bounding box center [634, 433] width 126 height 40
click at [657, 434] on button "Logout" at bounding box center [634, 433] width 126 height 40
